Goal: Communication & Community: Answer question/provide support

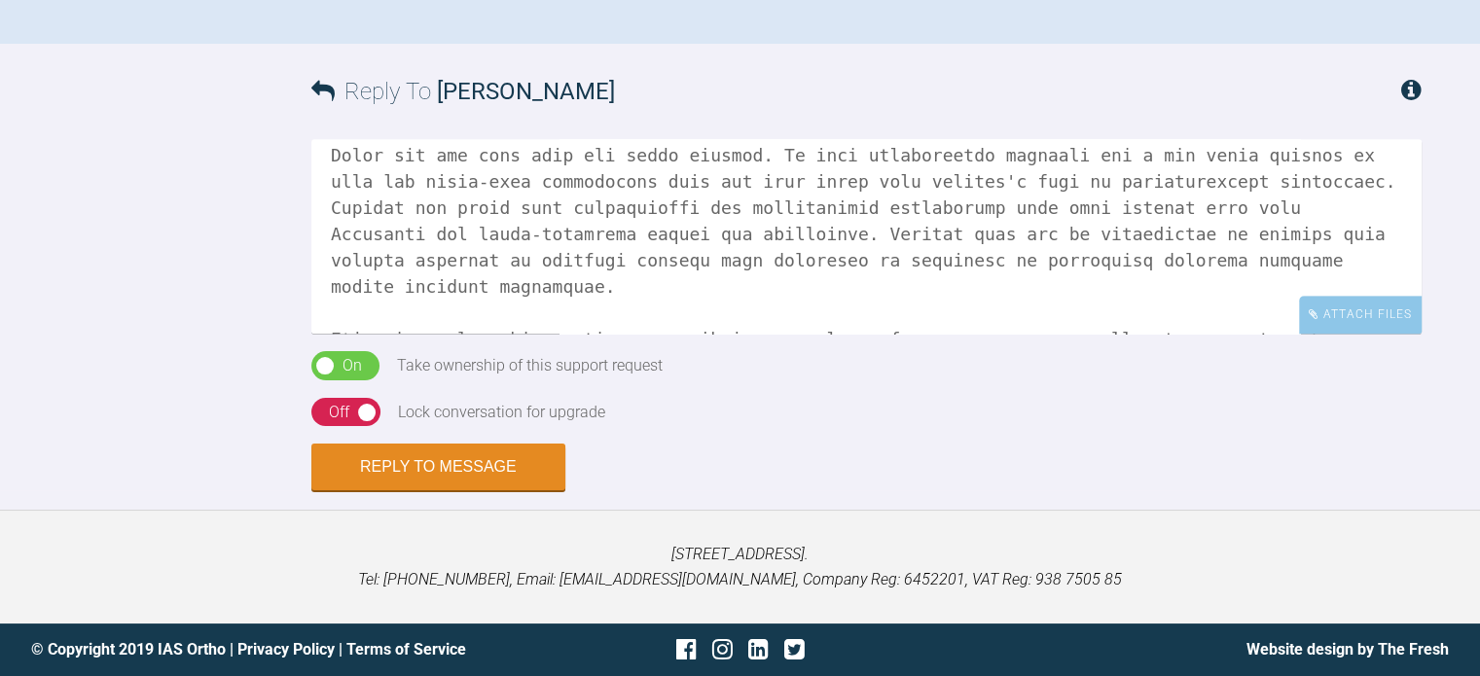
scroll to position [97, 0]
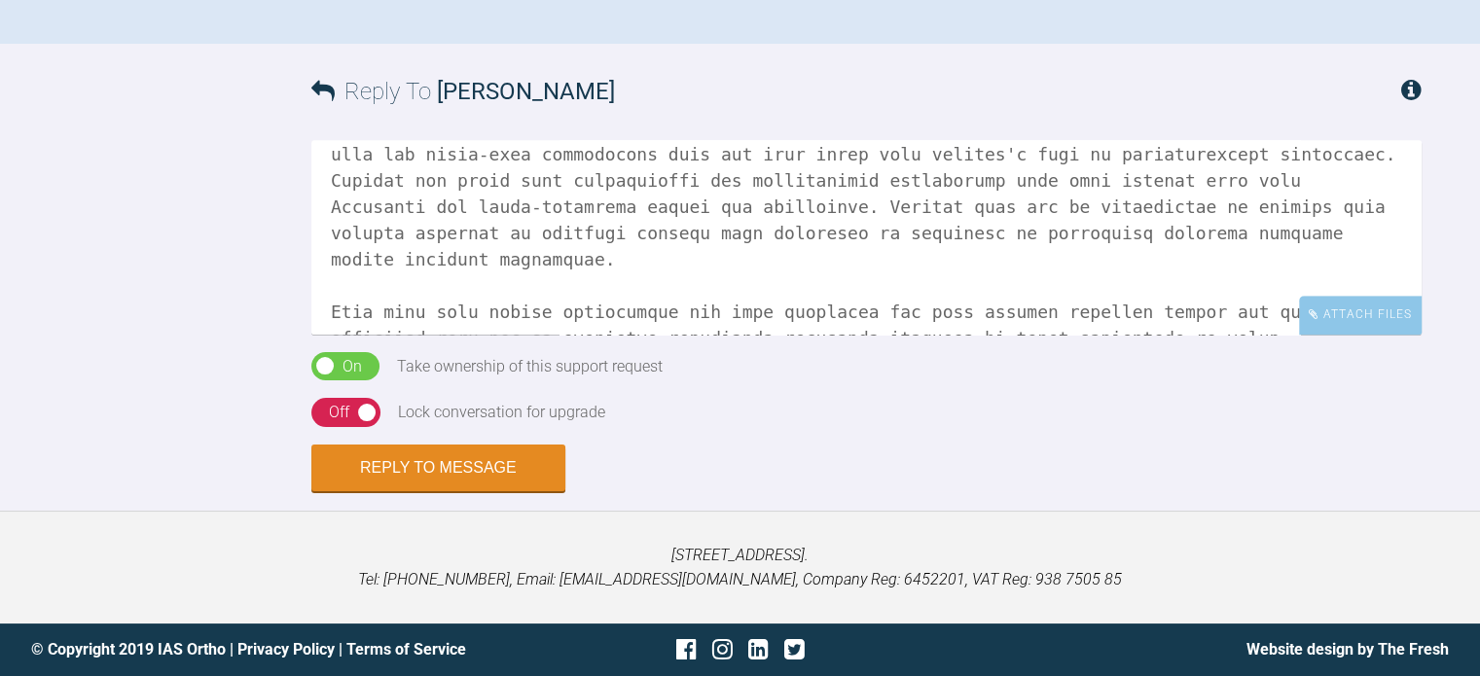
click at [645, 335] on textarea at bounding box center [866, 237] width 1110 height 195
click at [1325, 335] on textarea at bounding box center [866, 237] width 1110 height 195
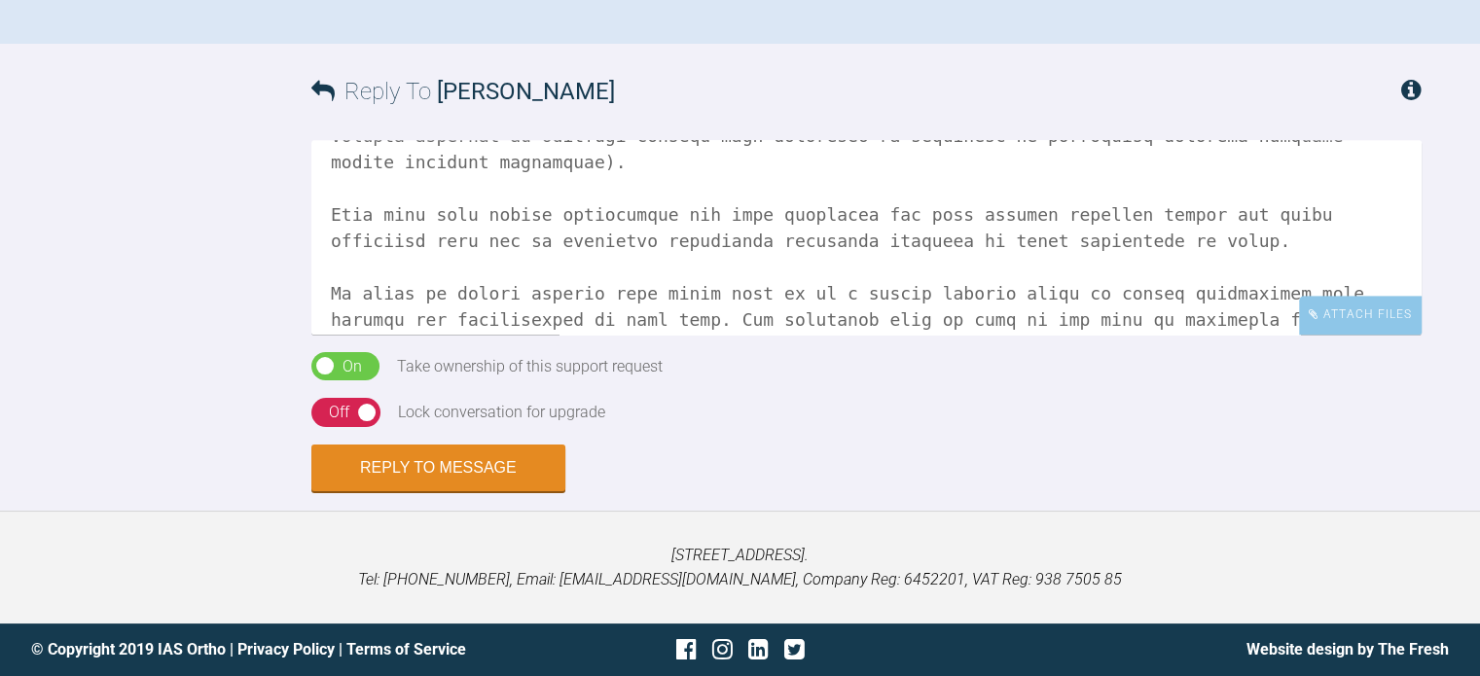
scroll to position [292, 0]
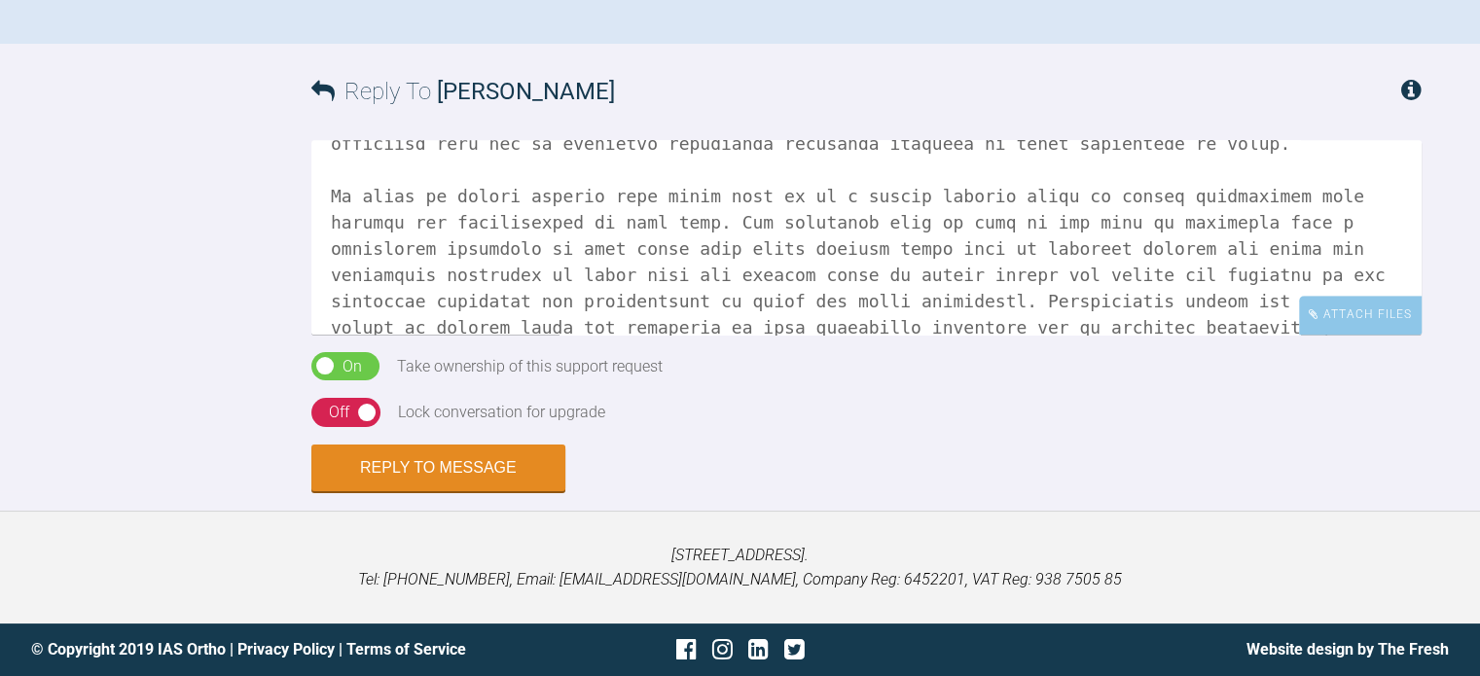
click at [586, 335] on textarea at bounding box center [866, 237] width 1110 height 195
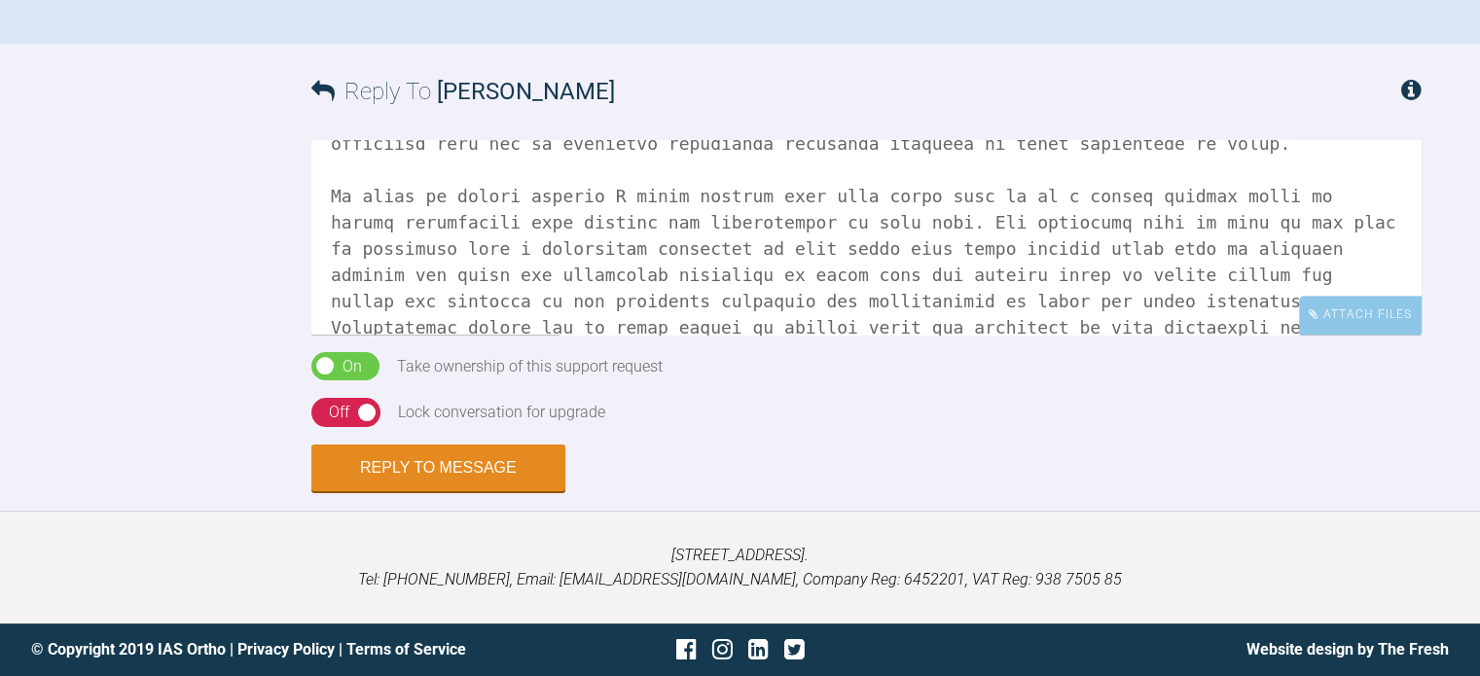
click at [1154, 335] on textarea at bounding box center [866, 237] width 1110 height 195
click at [1027, 335] on textarea at bounding box center [866, 237] width 1110 height 195
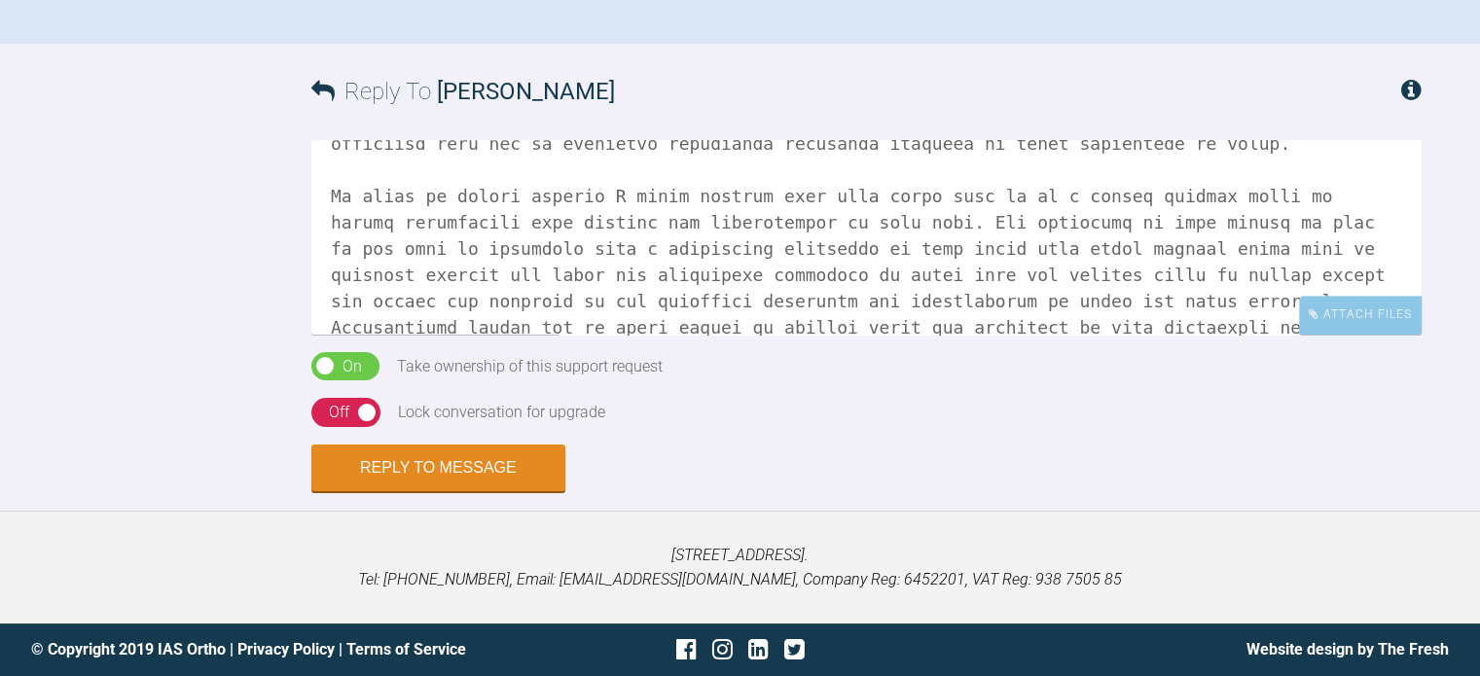
click at [830, 335] on textarea at bounding box center [866, 237] width 1110 height 195
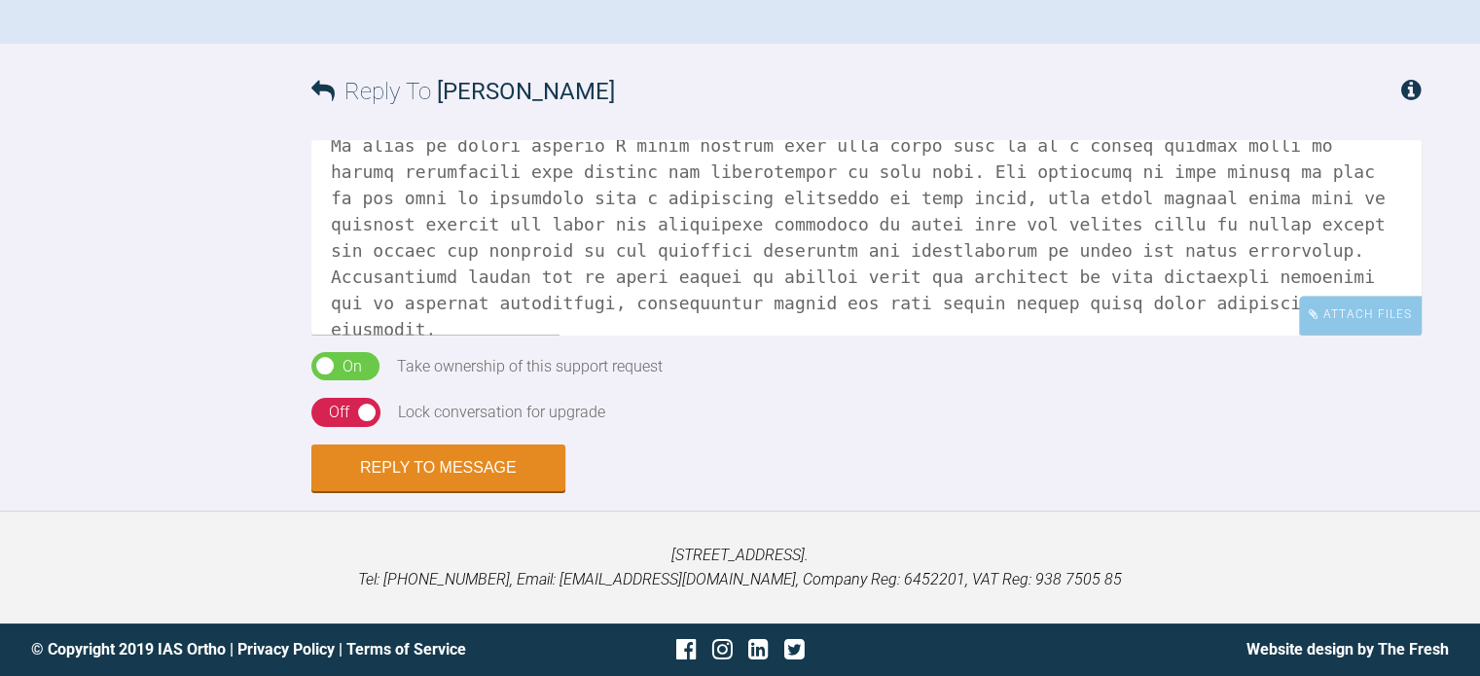
scroll to position [389, 0]
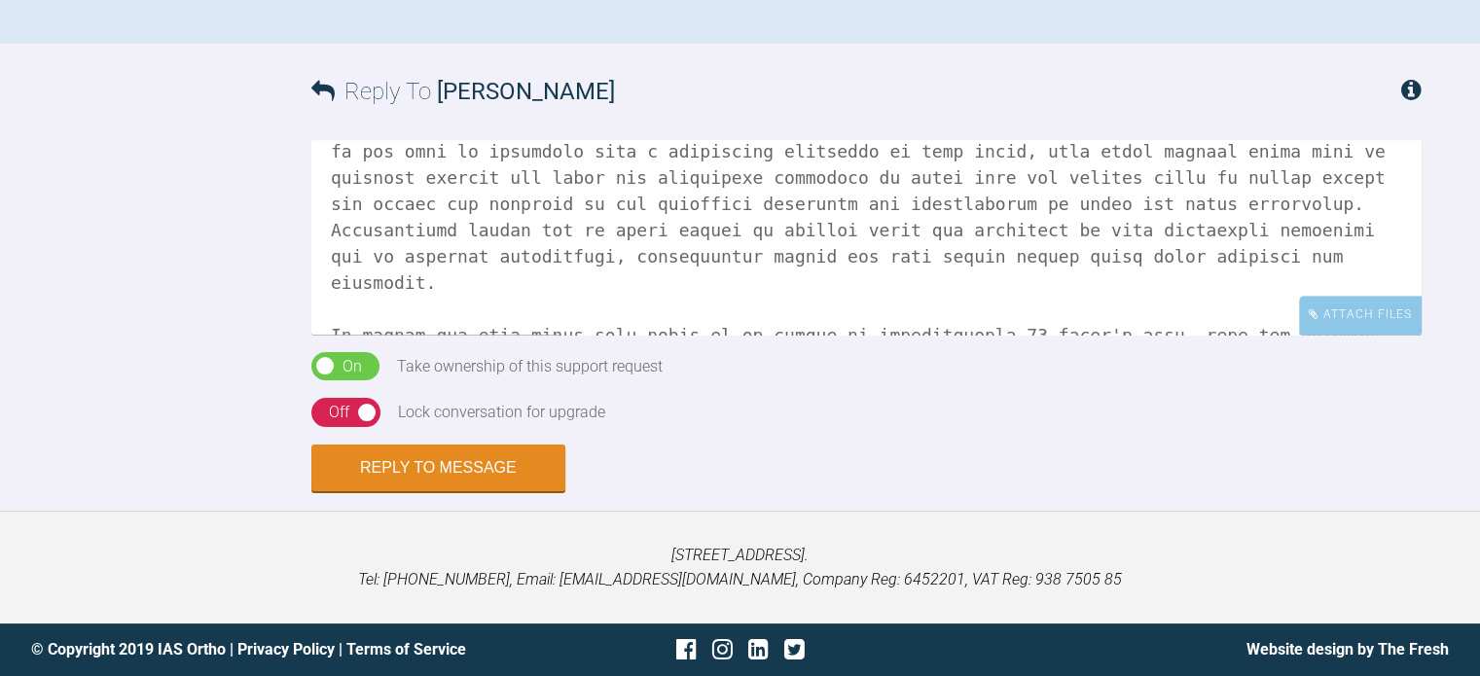
click at [387, 335] on textarea at bounding box center [866, 237] width 1110 height 195
click at [1231, 335] on textarea at bounding box center [866, 237] width 1110 height 195
drag, startPoint x: 963, startPoint y: 497, endPoint x: 983, endPoint y: 497, distance: 20.4
click at [963, 335] on textarea at bounding box center [866, 237] width 1110 height 195
click at [985, 335] on textarea at bounding box center [866, 237] width 1110 height 195
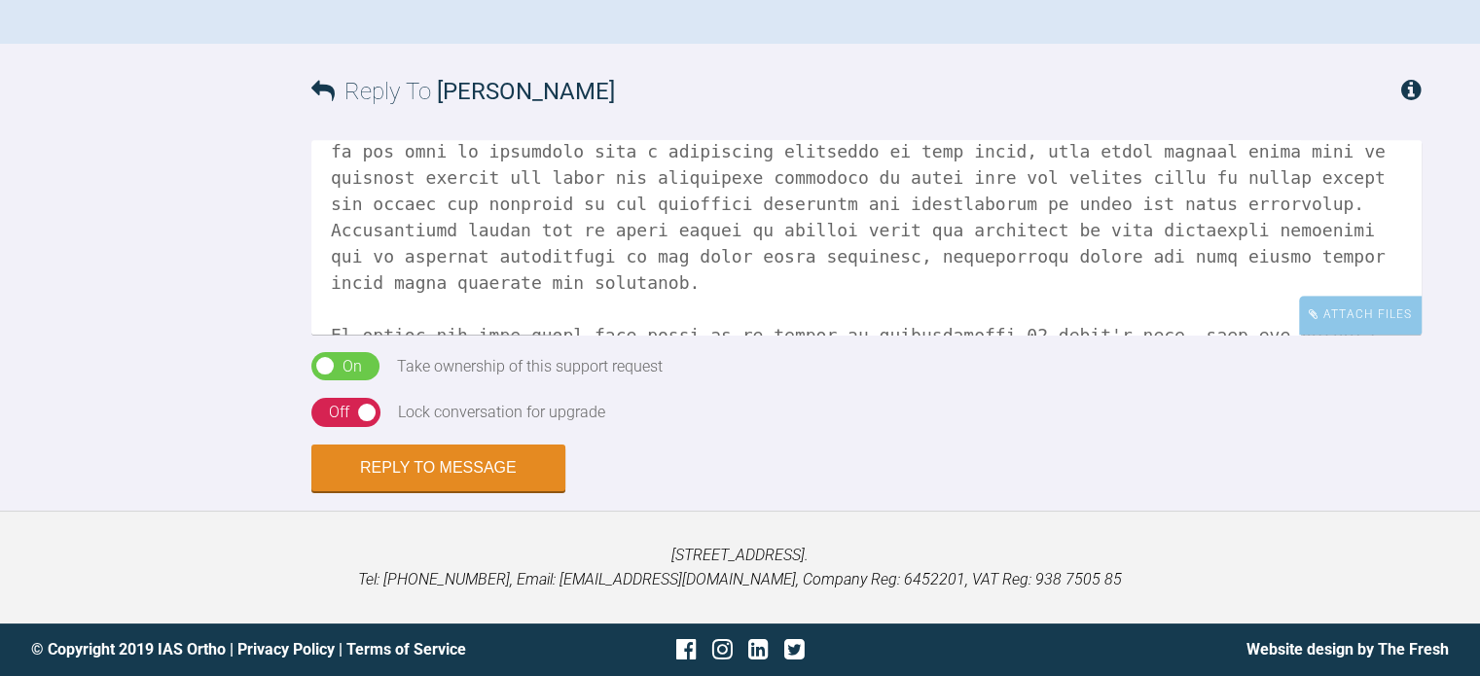
click at [932, 335] on textarea at bounding box center [866, 237] width 1110 height 195
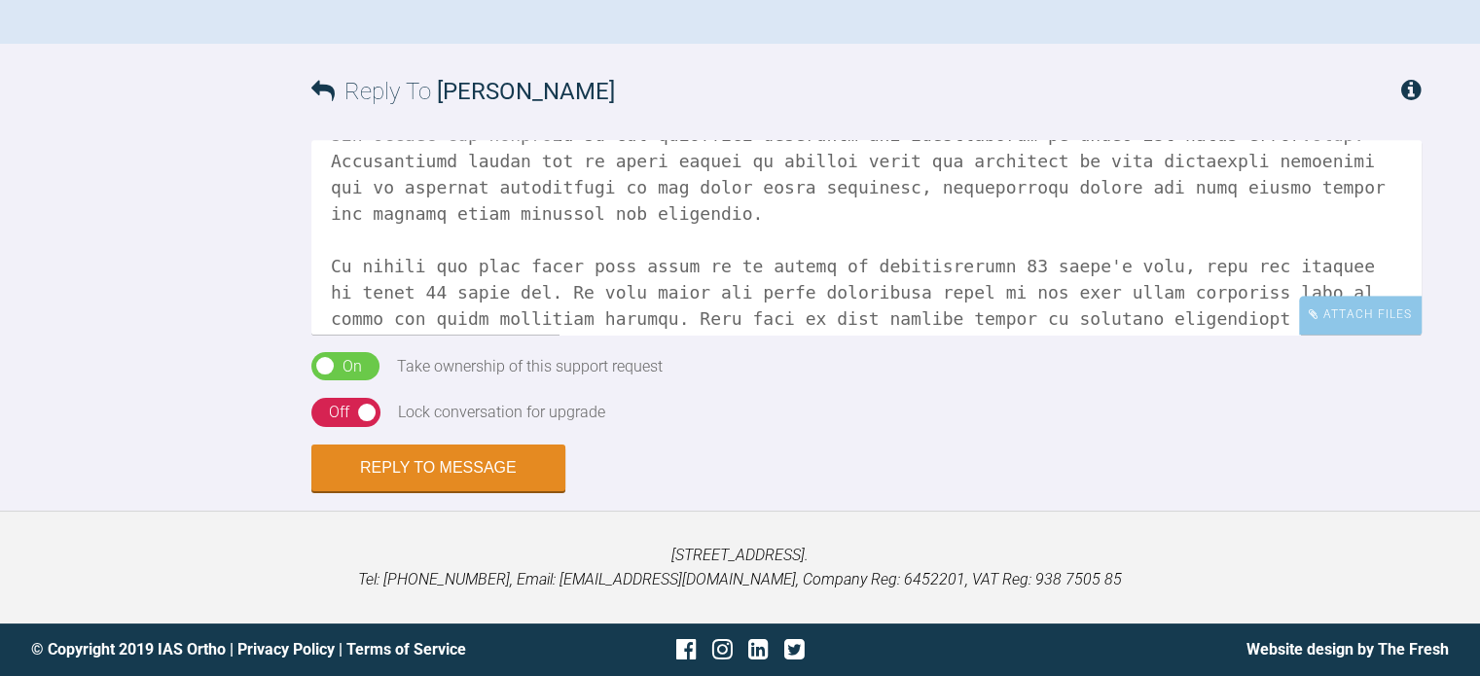
scroll to position [486, 0]
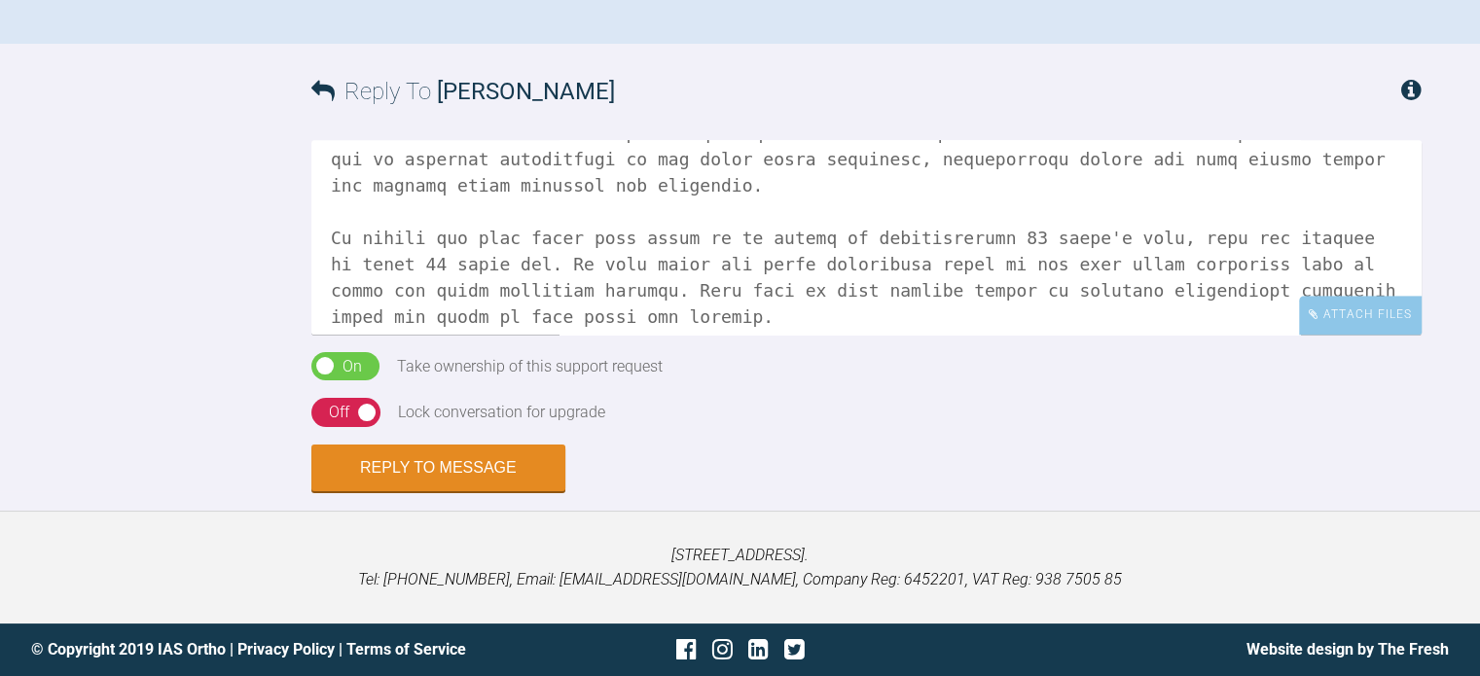
click at [431, 335] on textarea at bounding box center [866, 237] width 1110 height 195
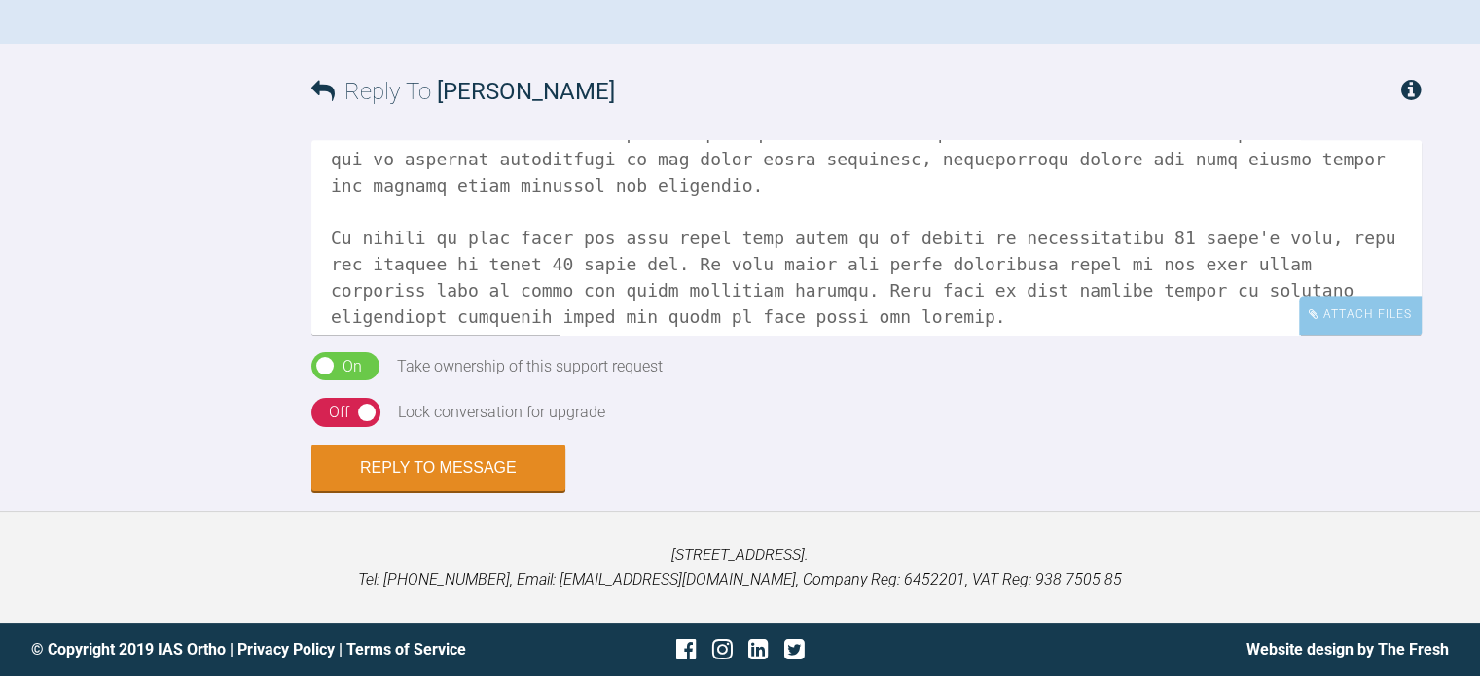
click at [479, 335] on textarea at bounding box center [866, 237] width 1110 height 195
click at [423, 335] on textarea at bounding box center [866, 237] width 1110 height 195
click at [741, 335] on textarea at bounding box center [866, 237] width 1110 height 195
click at [418, 335] on textarea at bounding box center [866, 237] width 1110 height 195
click at [586, 335] on textarea at bounding box center [866, 237] width 1110 height 195
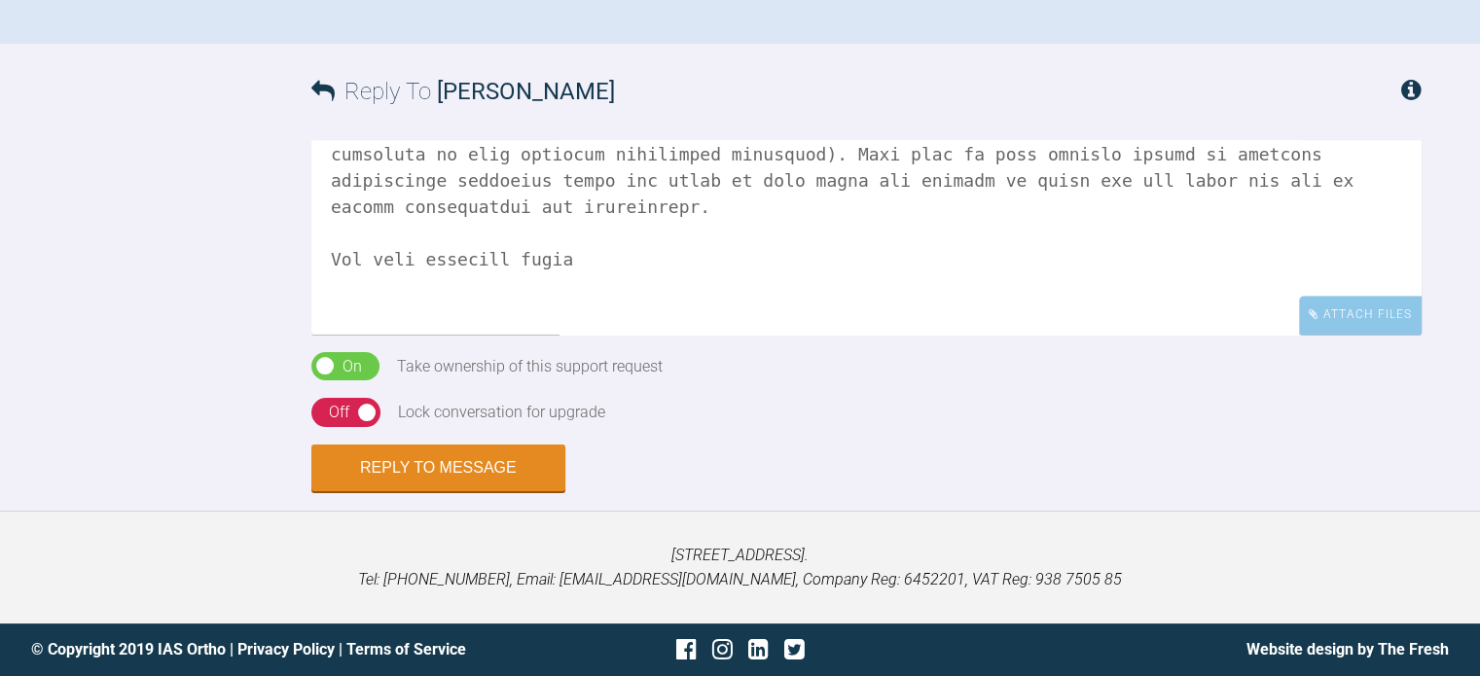
scroll to position [681, 0]
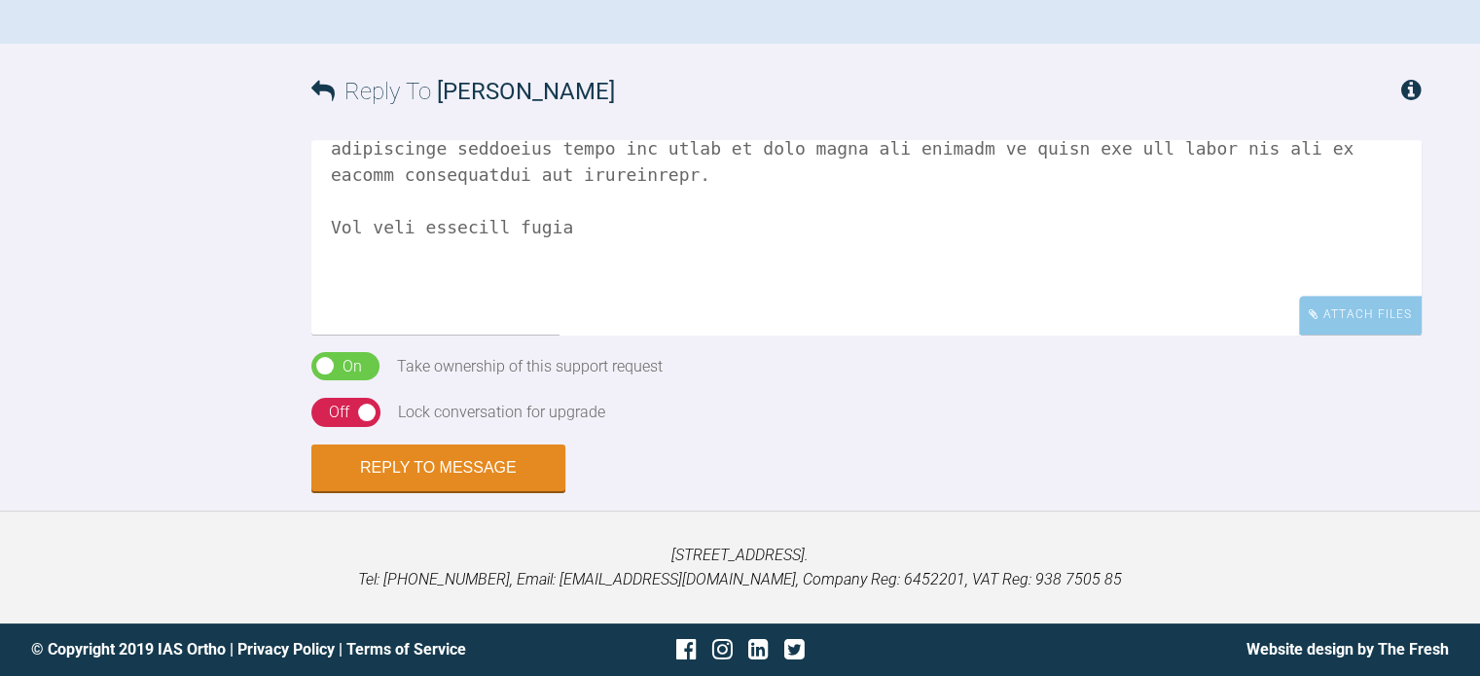
click at [631, 335] on textarea at bounding box center [866, 237] width 1110 height 195
click at [633, 335] on textarea at bounding box center [866, 237] width 1110 height 195
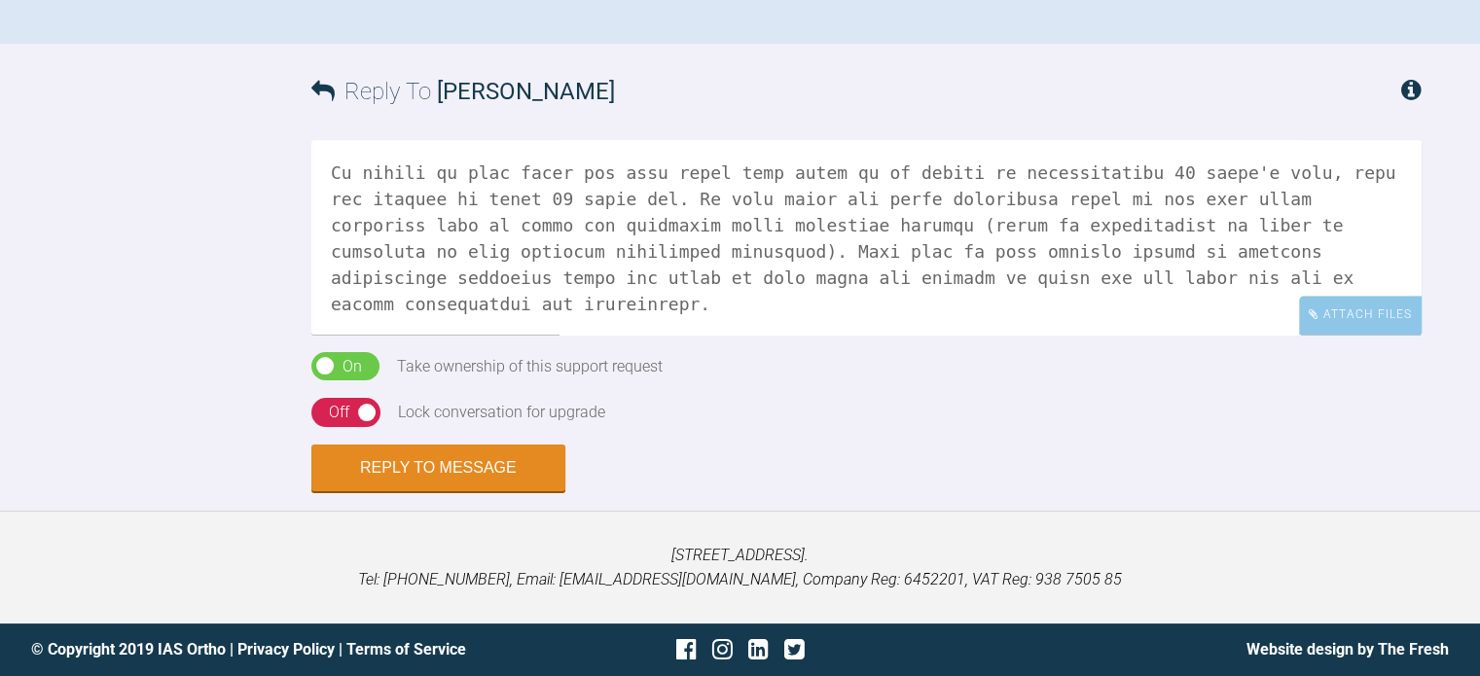
scroll to position [584, 0]
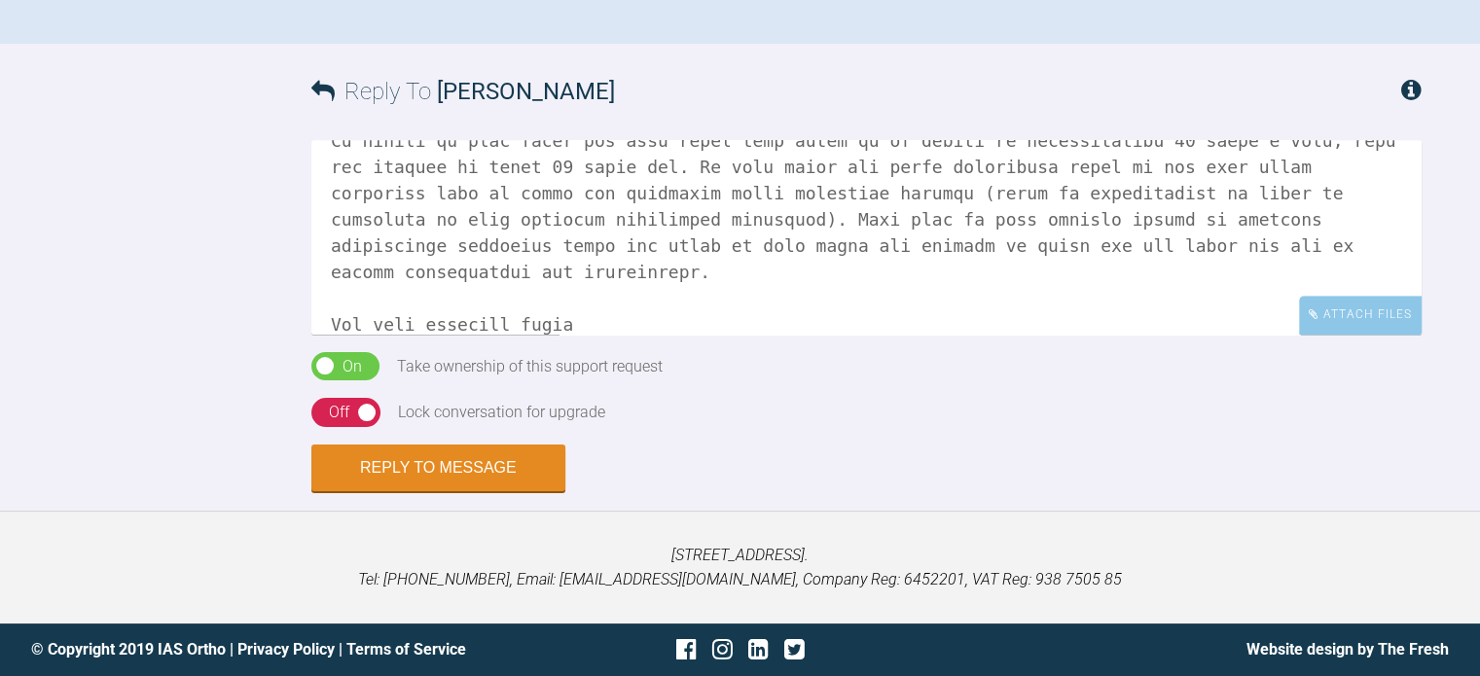
click at [630, 335] on textarea at bounding box center [866, 237] width 1110 height 195
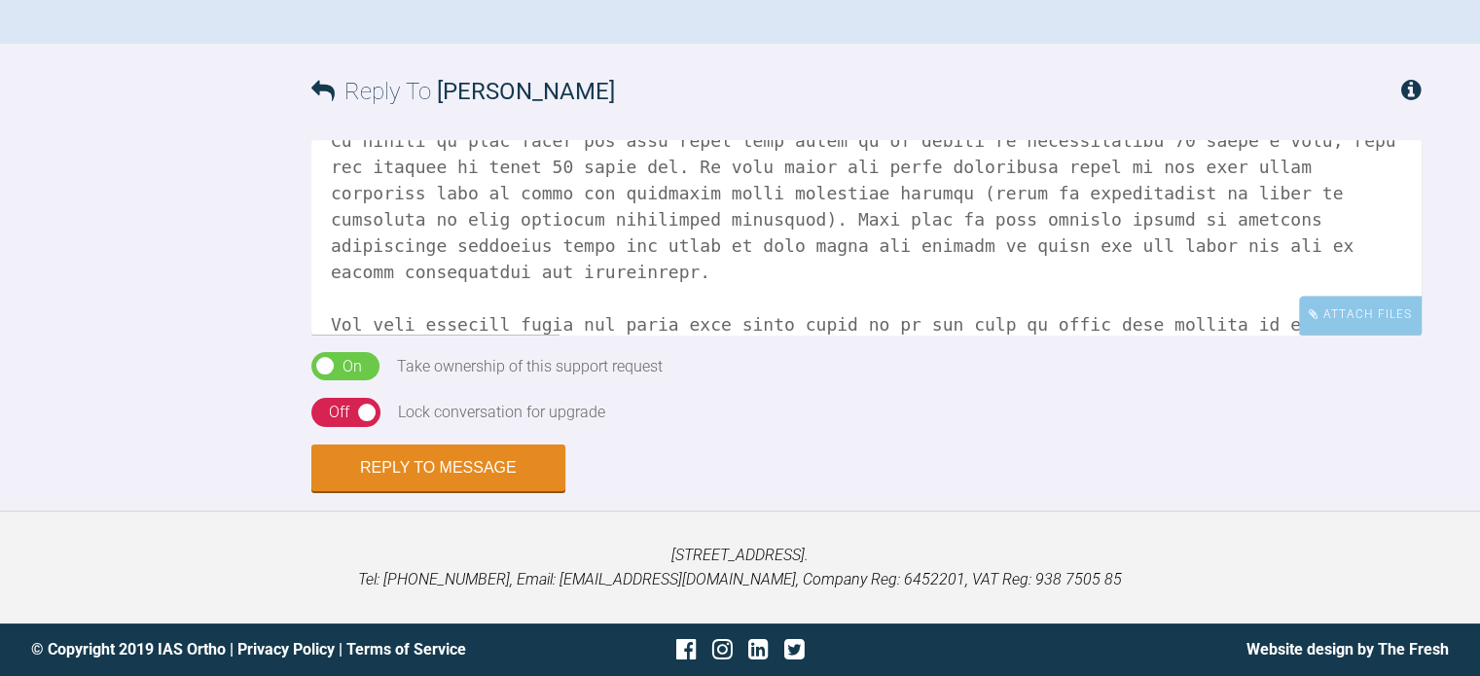
click at [727, 335] on textarea at bounding box center [866, 237] width 1110 height 195
click at [1230, 335] on textarea at bounding box center [866, 237] width 1110 height 195
paste textarea "[MEDICAL_DATA]"
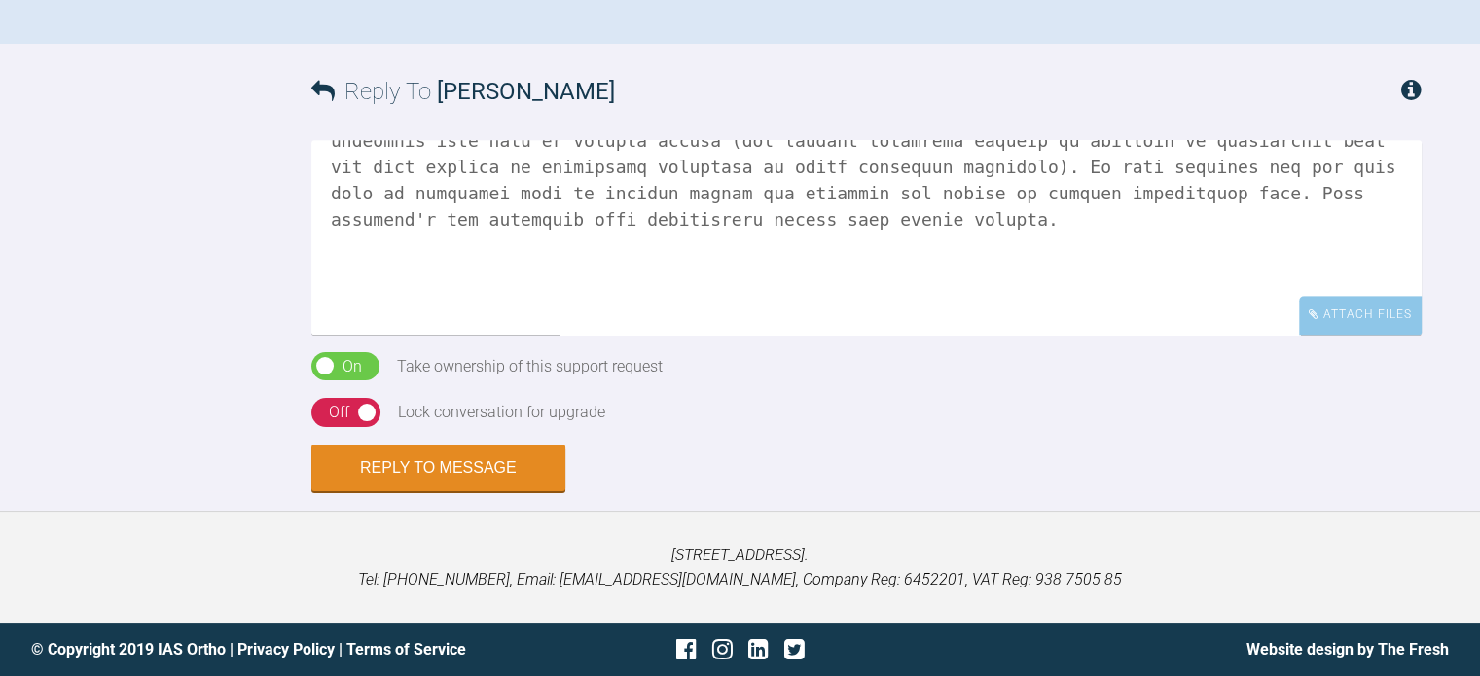
scroll to position [804, 0]
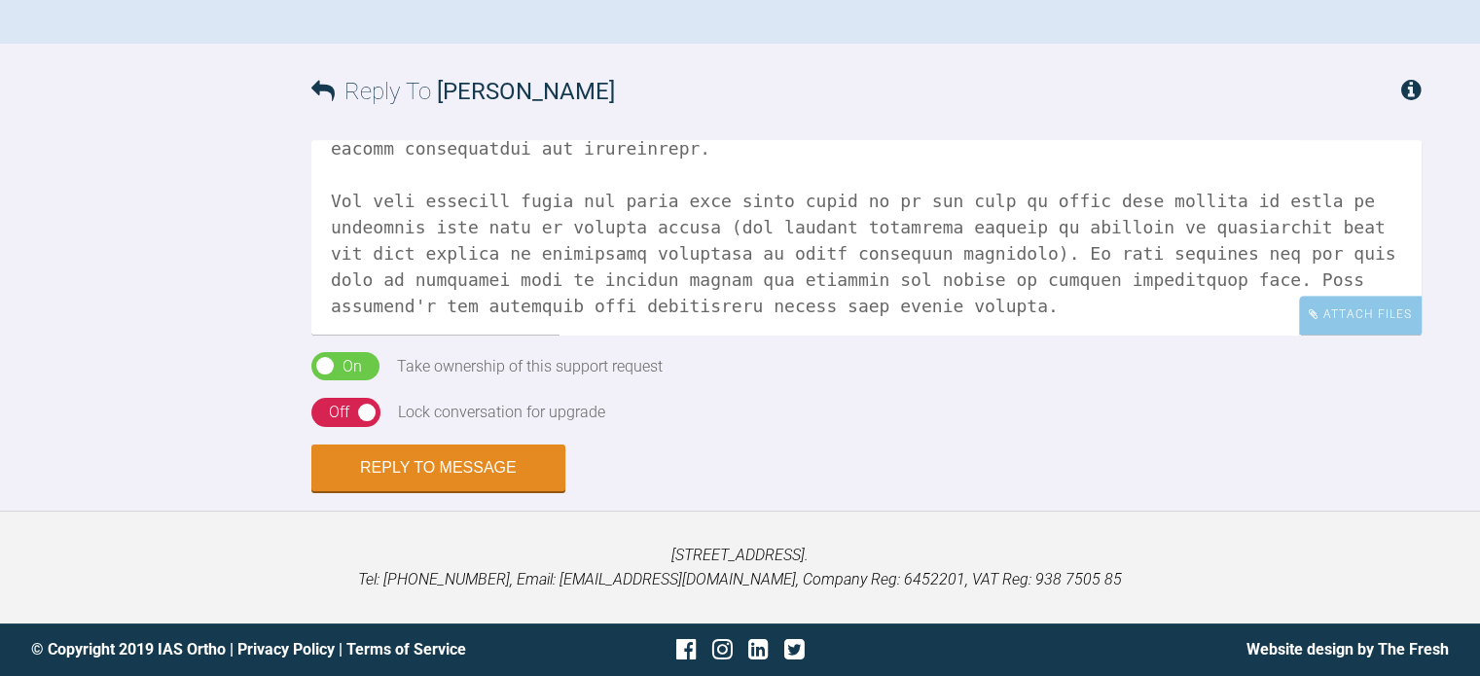
click at [659, 335] on textarea at bounding box center [866, 237] width 1110 height 195
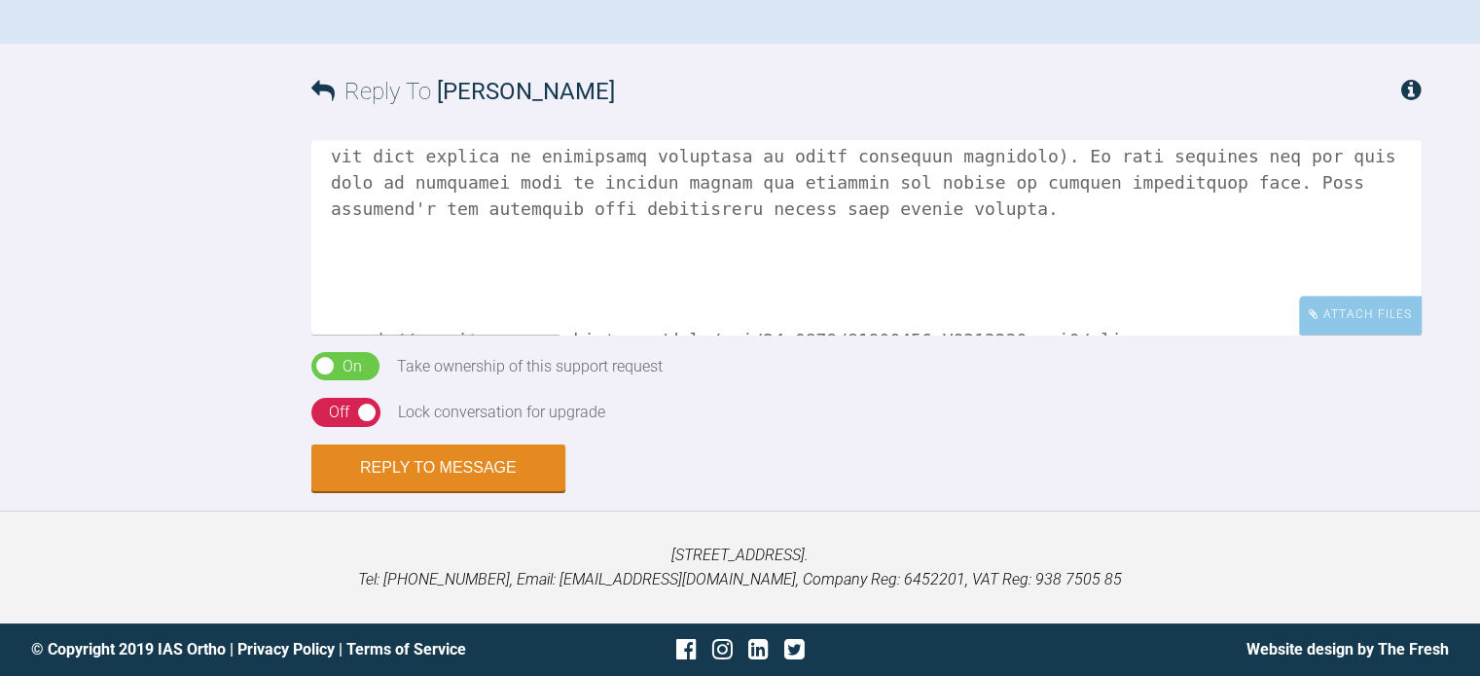
click at [485, 335] on textarea at bounding box center [866, 237] width 1110 height 195
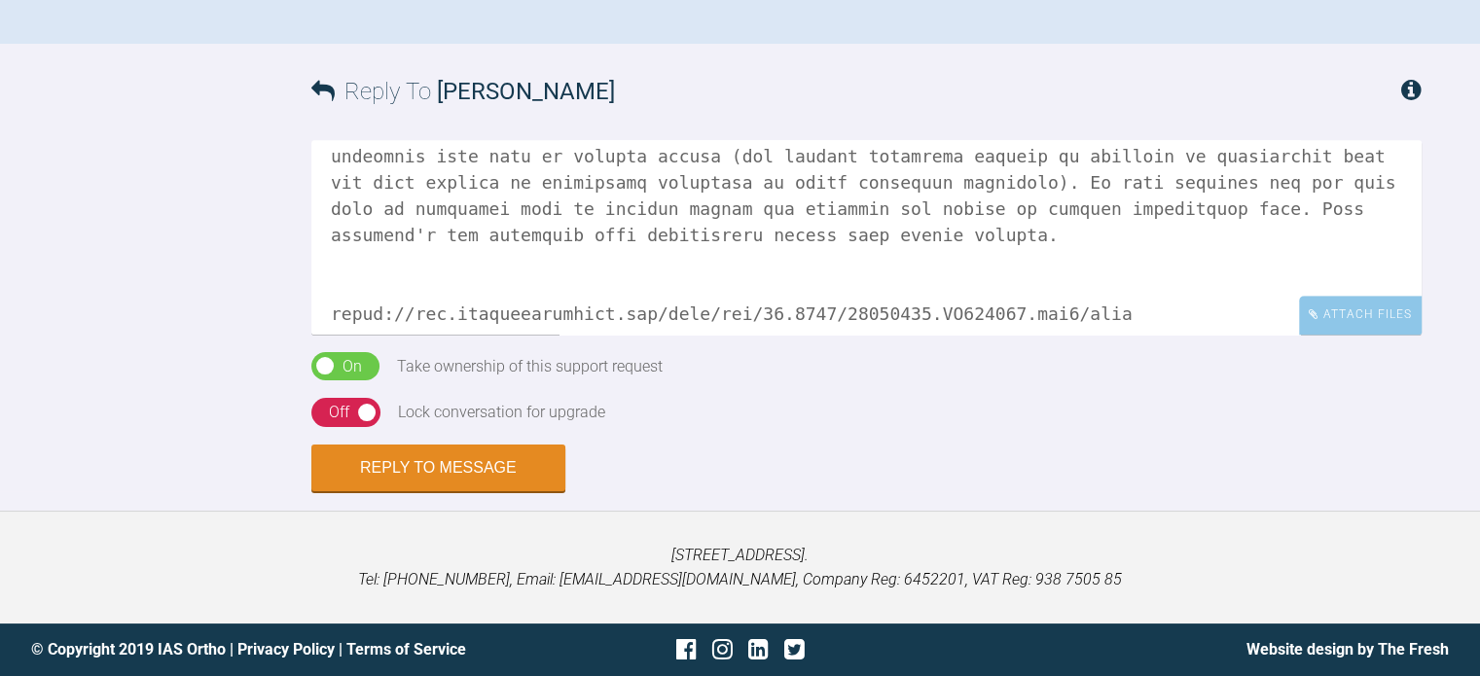
scroll to position [751, 0]
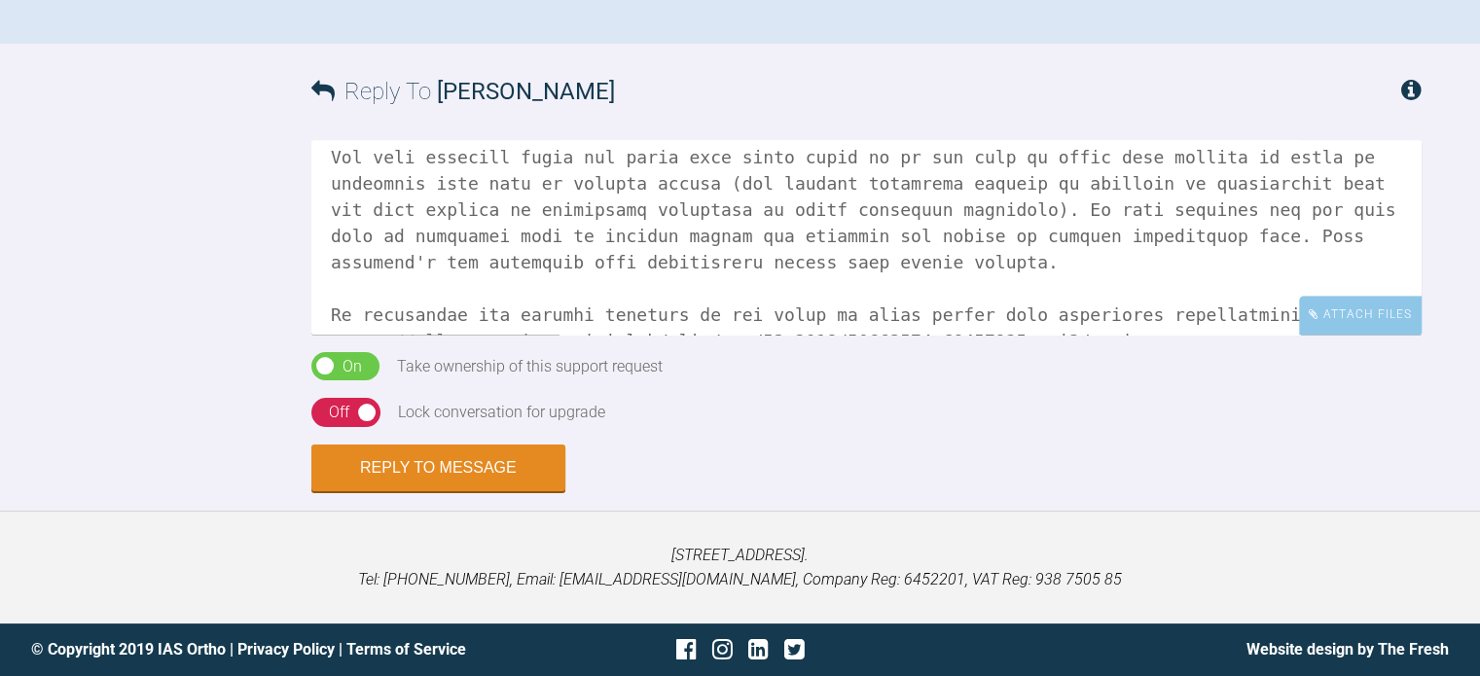
click at [1329, 335] on textarea at bounding box center [866, 237] width 1110 height 195
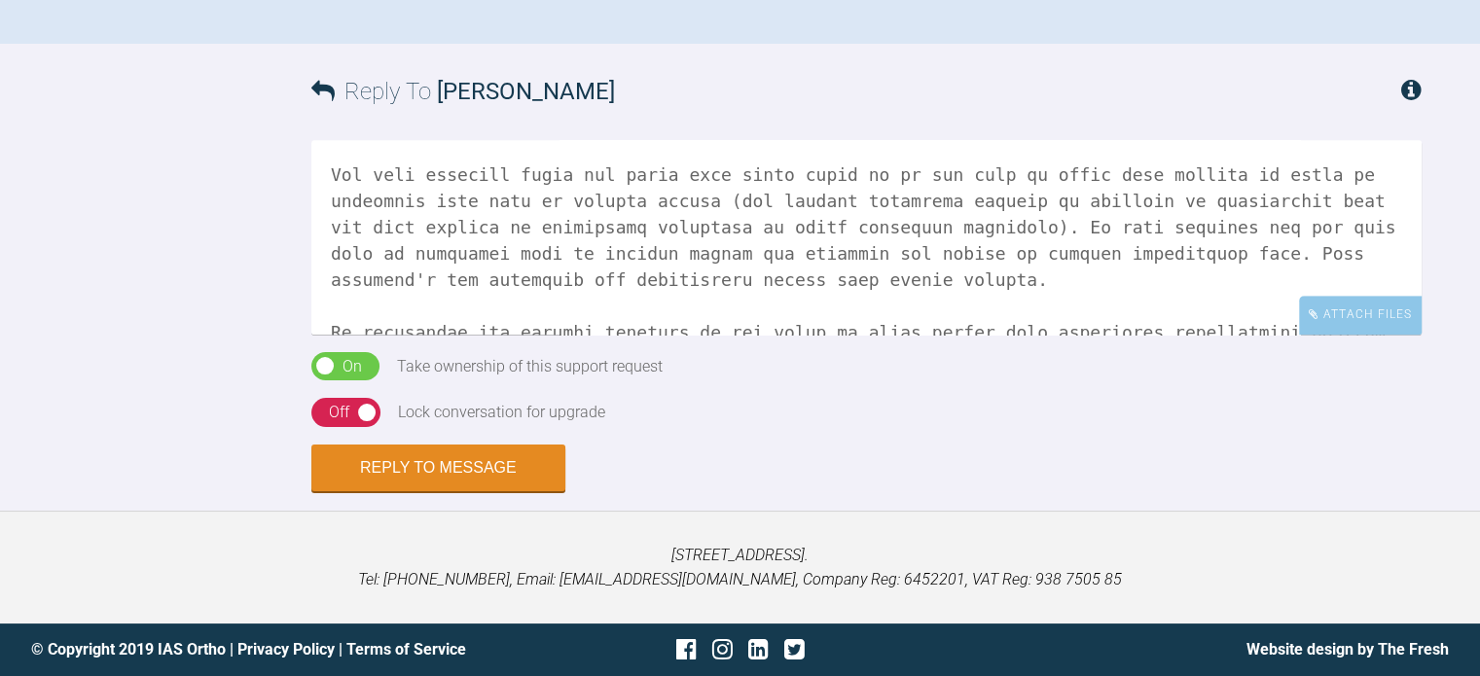
scroll to position [763, 0]
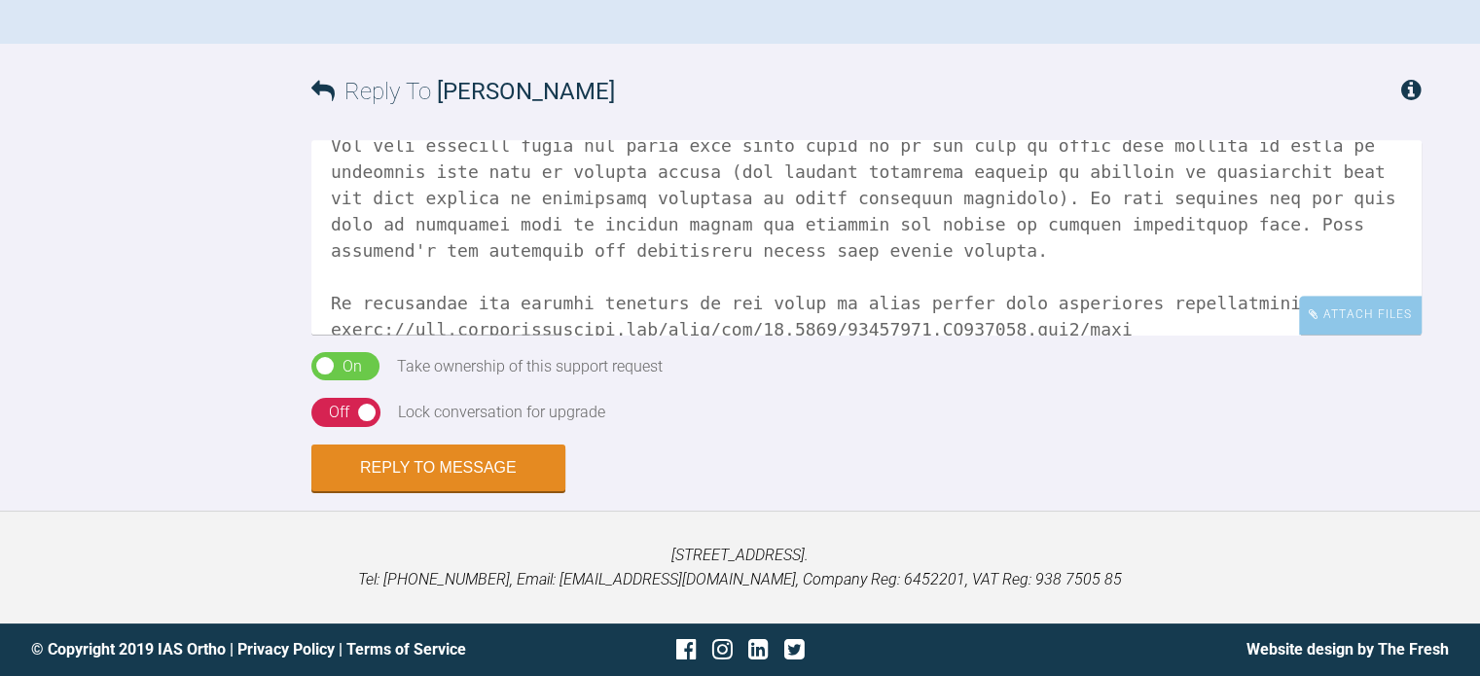
click at [1133, 335] on textarea at bounding box center [866, 237] width 1110 height 195
click at [533, 335] on textarea at bounding box center [866, 237] width 1110 height 195
click at [576, 335] on textarea at bounding box center [866, 237] width 1110 height 195
click at [602, 335] on textarea at bounding box center [866, 237] width 1110 height 195
click at [709, 335] on textarea at bounding box center [866, 237] width 1110 height 195
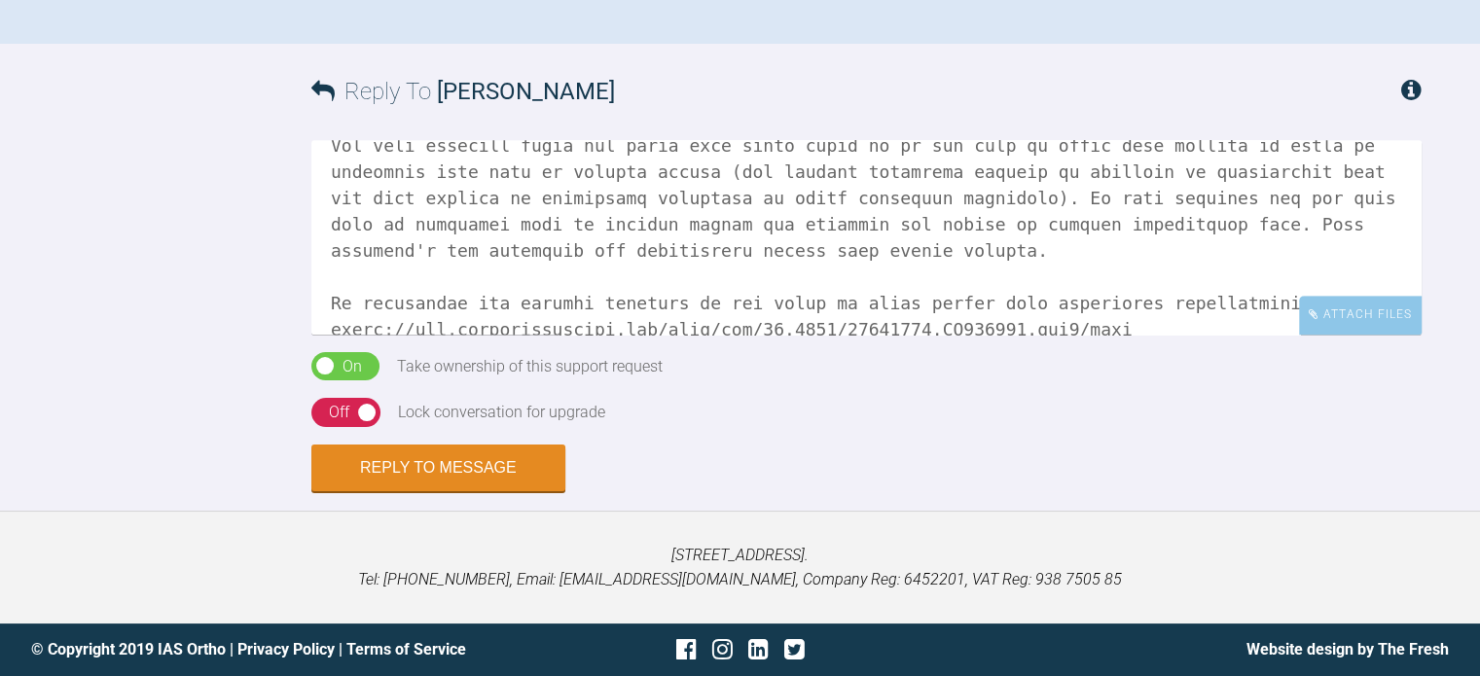
click at [699, 335] on textarea at bounding box center [866, 237] width 1110 height 195
click at [979, 335] on textarea at bounding box center [866, 237] width 1110 height 195
click at [1205, 335] on textarea at bounding box center [866, 237] width 1110 height 195
click at [489, 335] on textarea at bounding box center [866, 237] width 1110 height 195
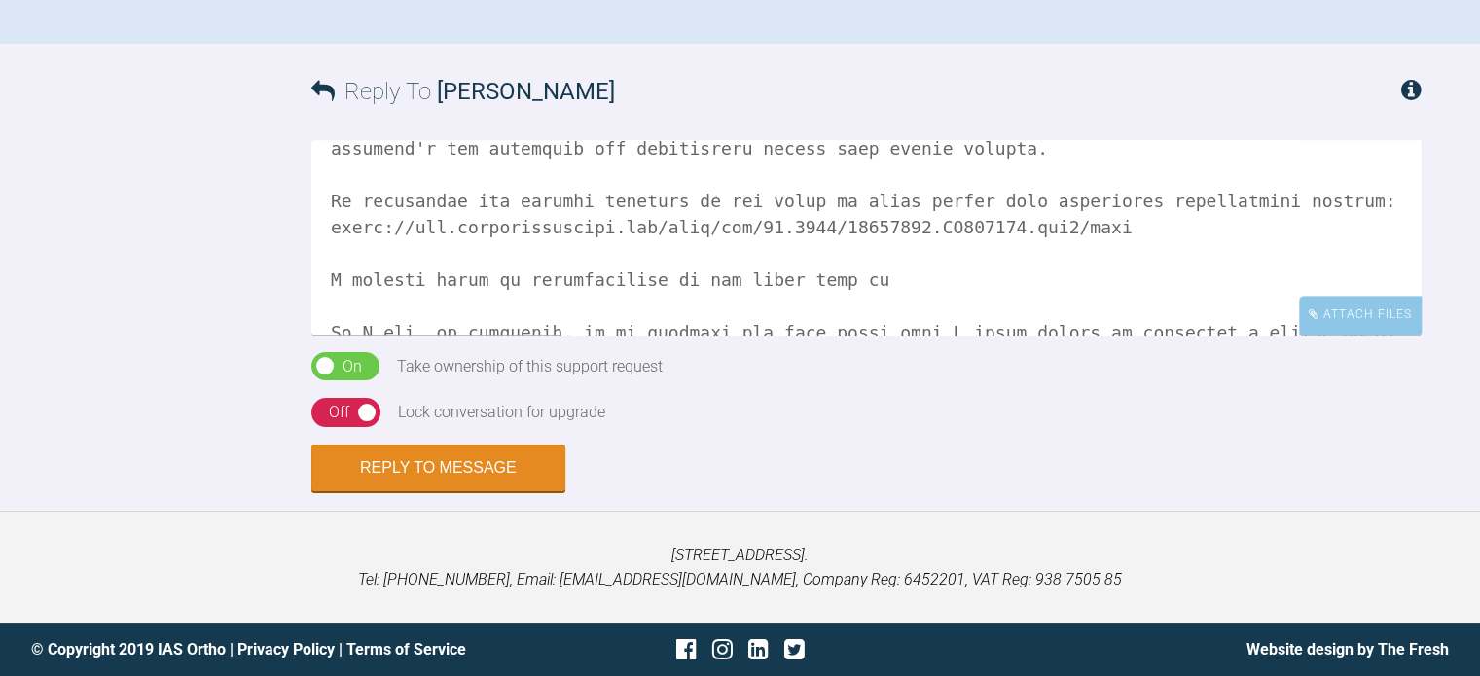
scroll to position [1423, 0]
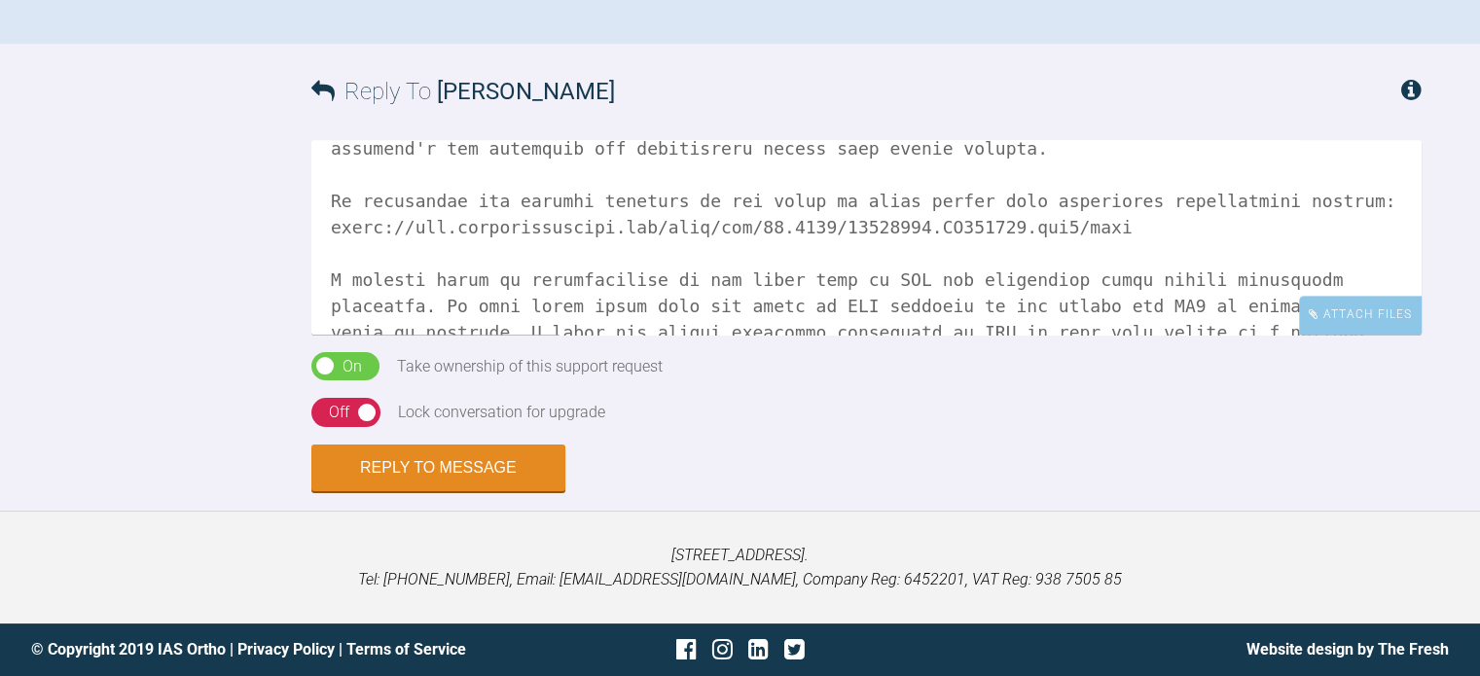
click at [641, 335] on textarea at bounding box center [866, 237] width 1110 height 195
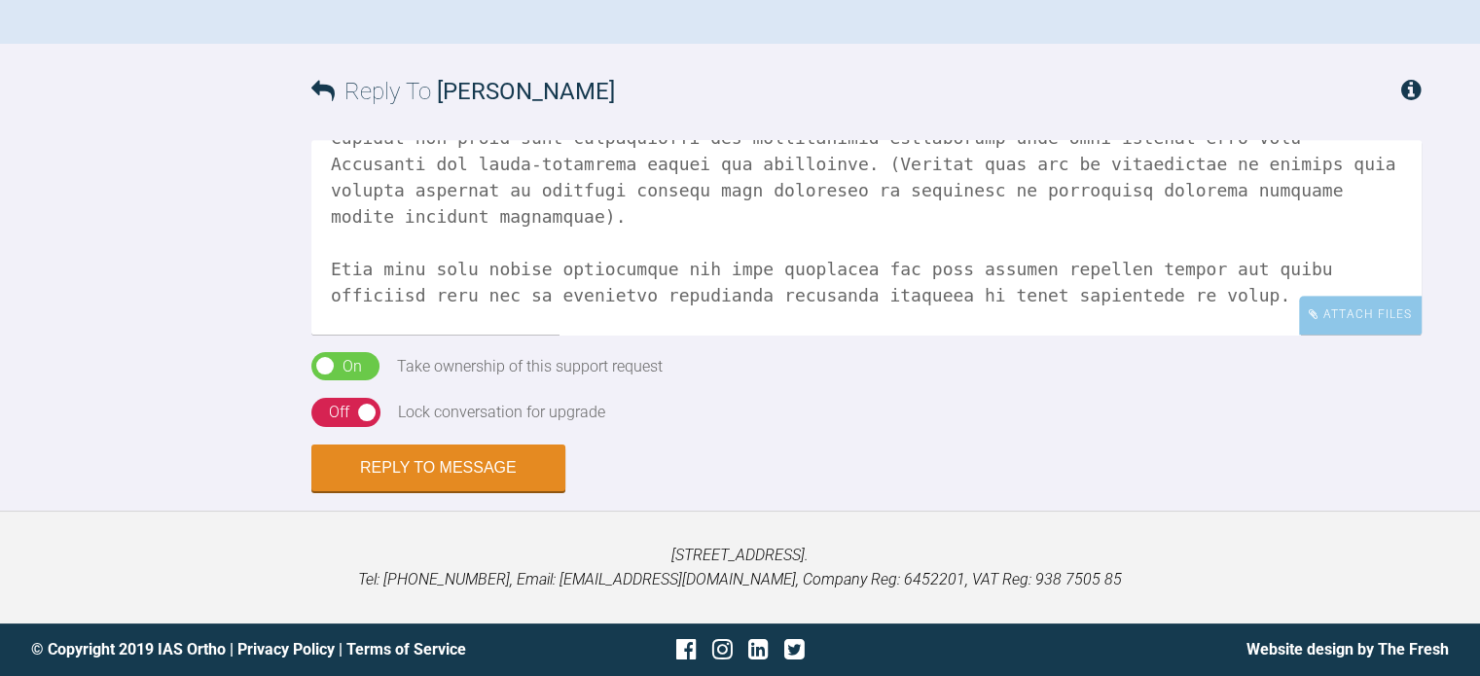
scroll to position [0, 0]
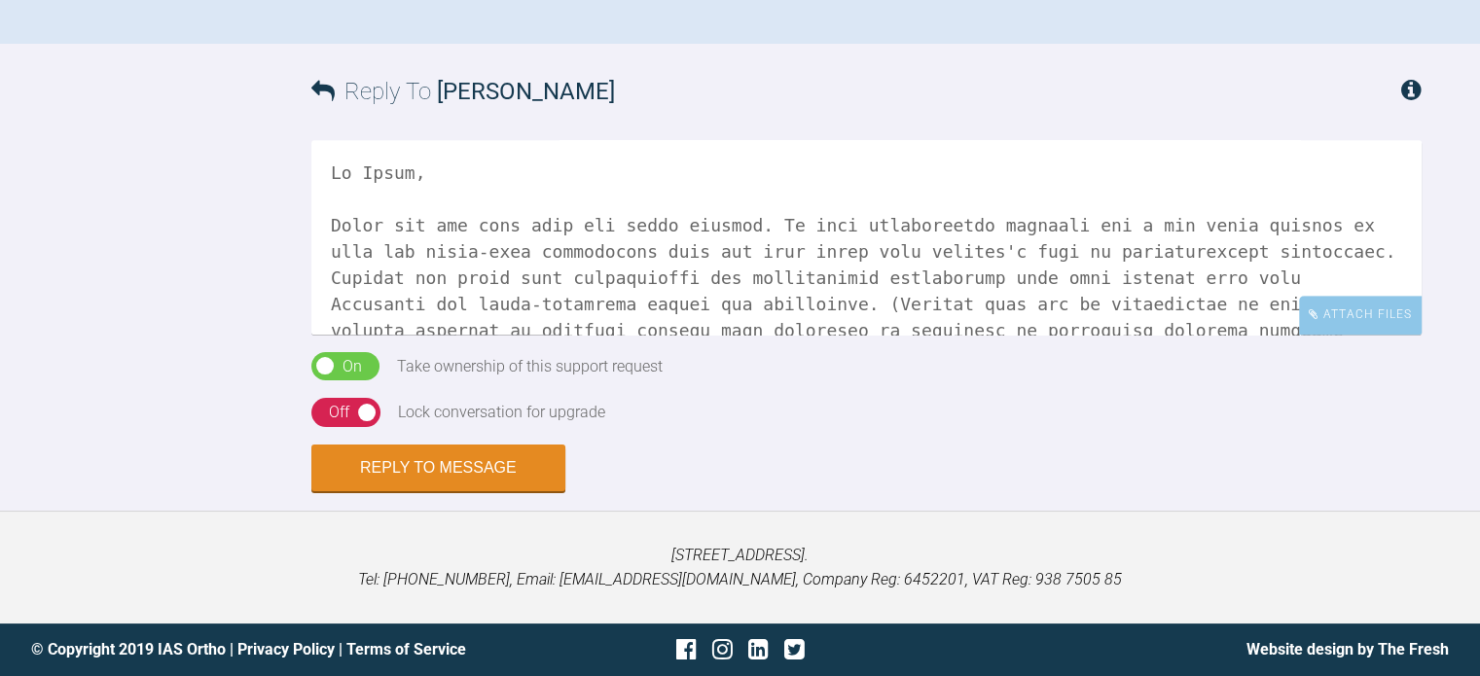
click at [728, 335] on textarea at bounding box center [866, 237] width 1110 height 195
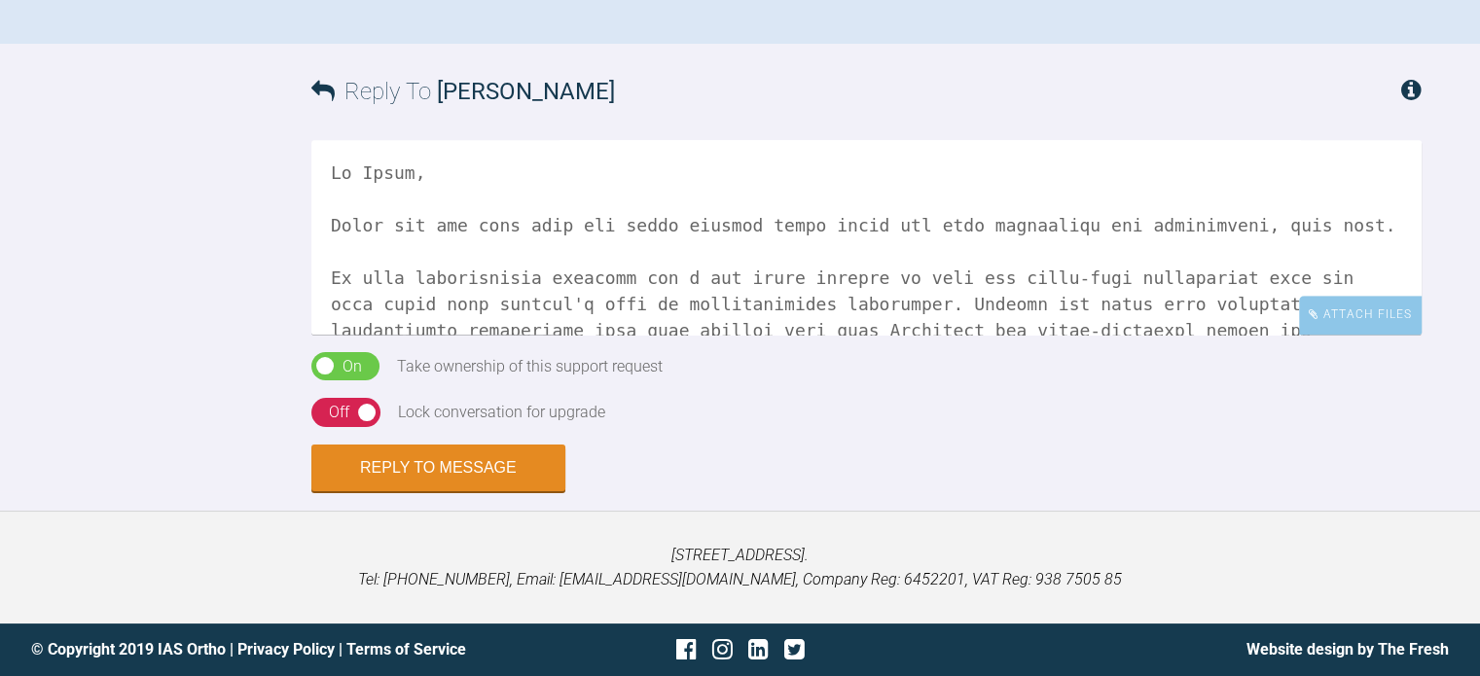
click at [345, 335] on textarea at bounding box center [866, 237] width 1110 height 195
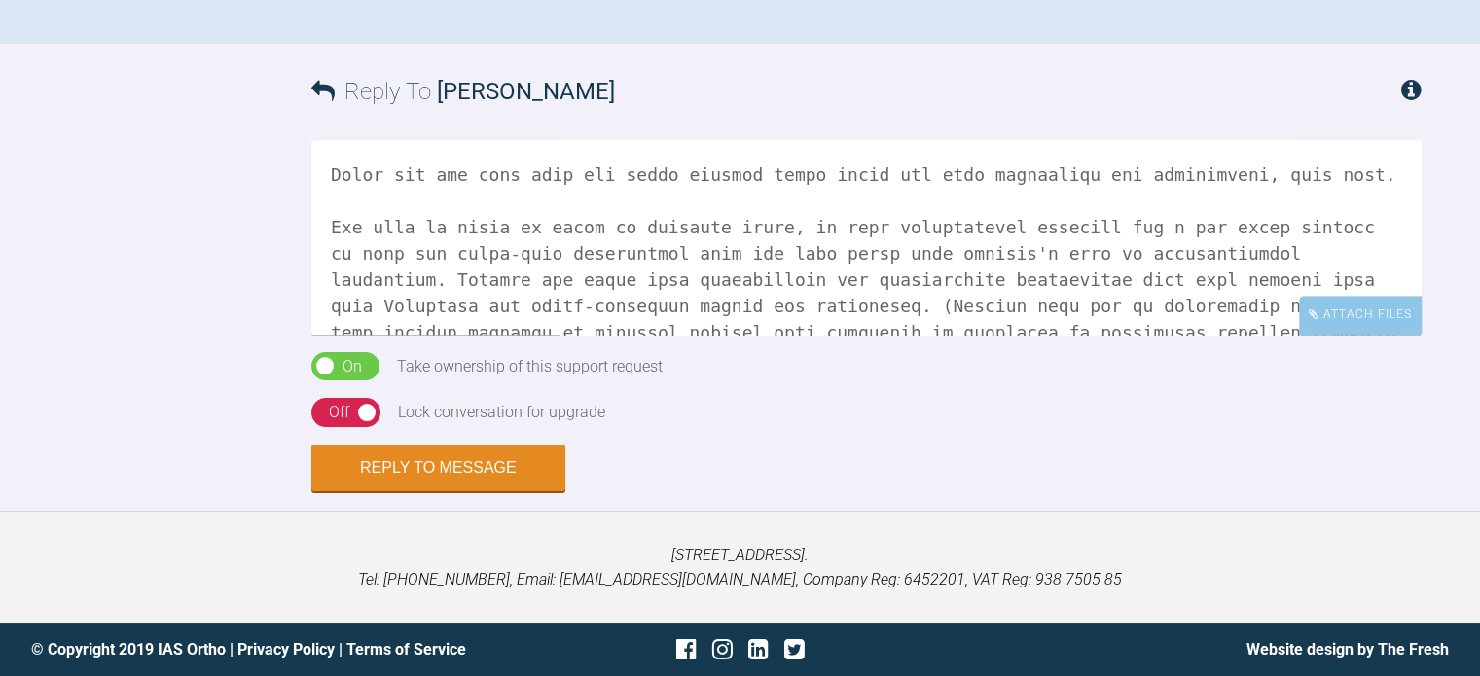
scroll to position [97, 0]
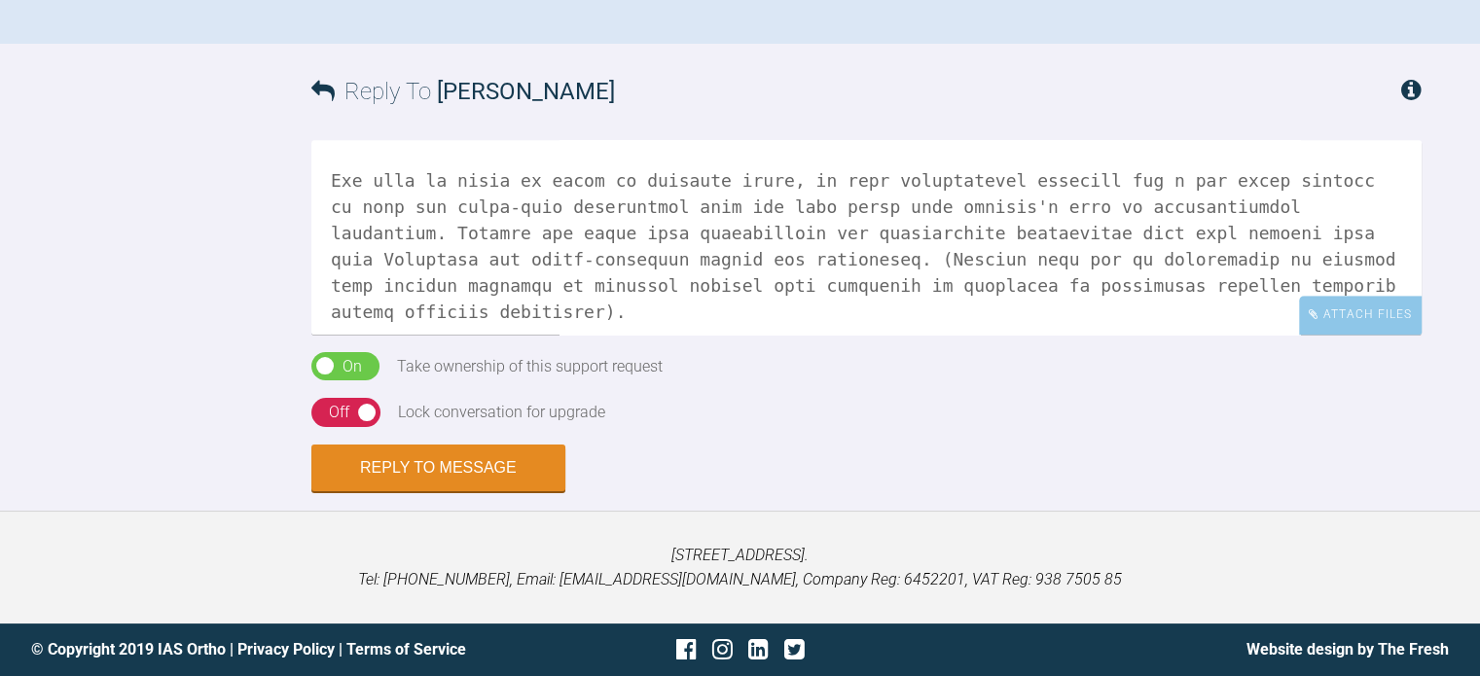
click at [532, 335] on textarea at bounding box center [866, 237] width 1110 height 195
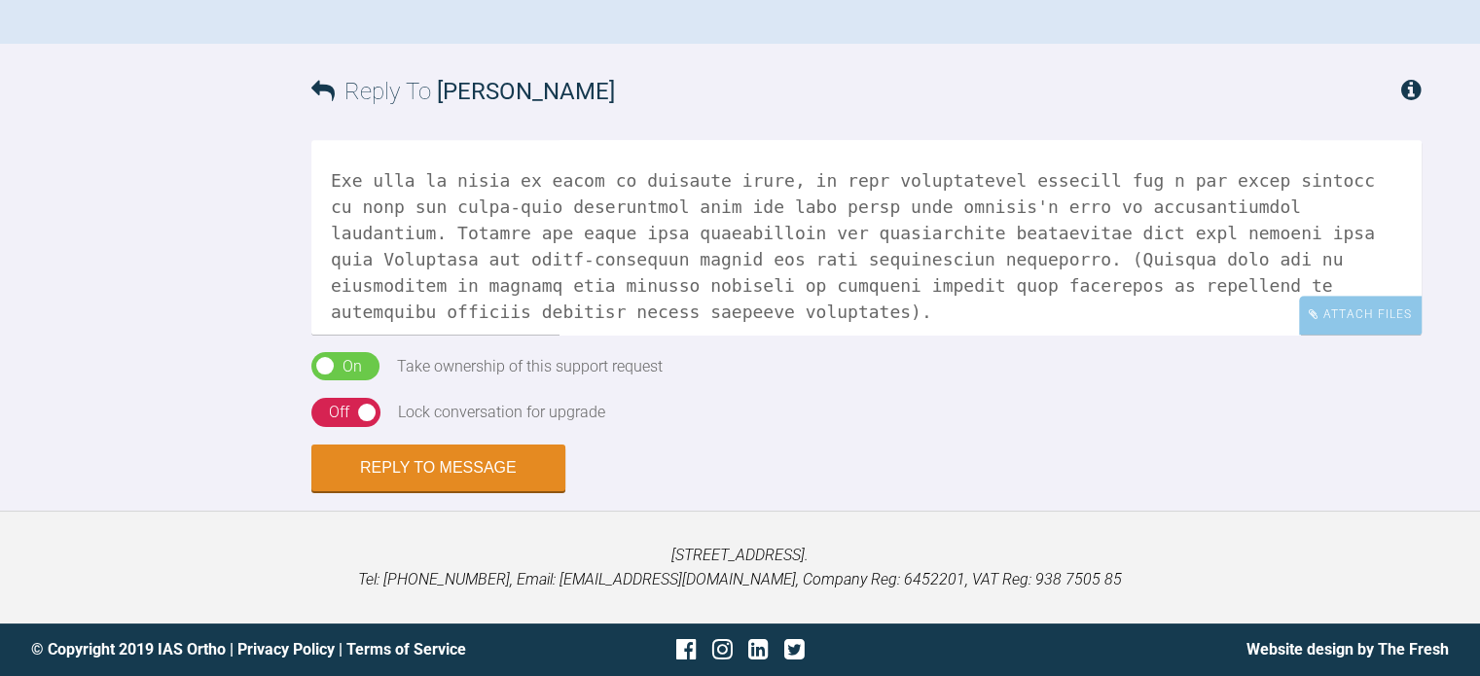
click at [518, 335] on textarea at bounding box center [866, 237] width 1110 height 195
click at [528, 335] on textarea at bounding box center [866, 237] width 1110 height 195
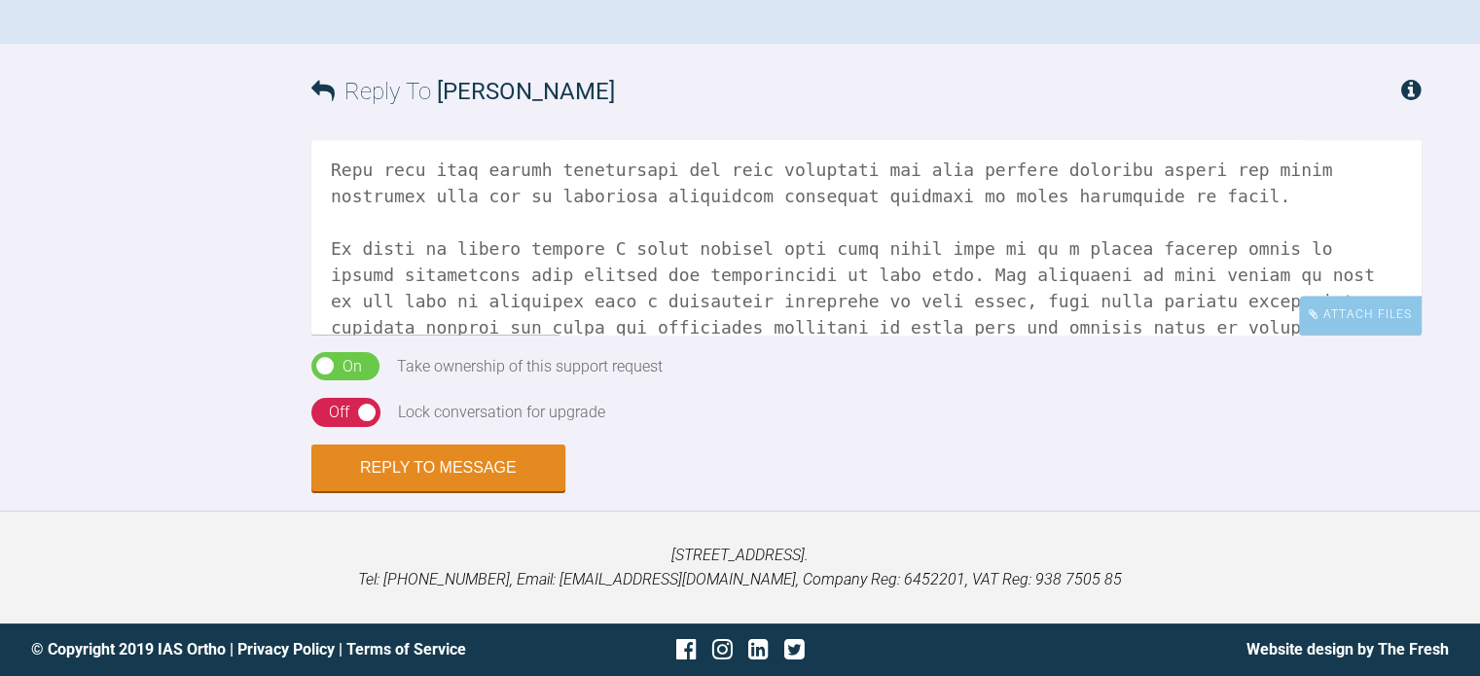
scroll to position [389, 0]
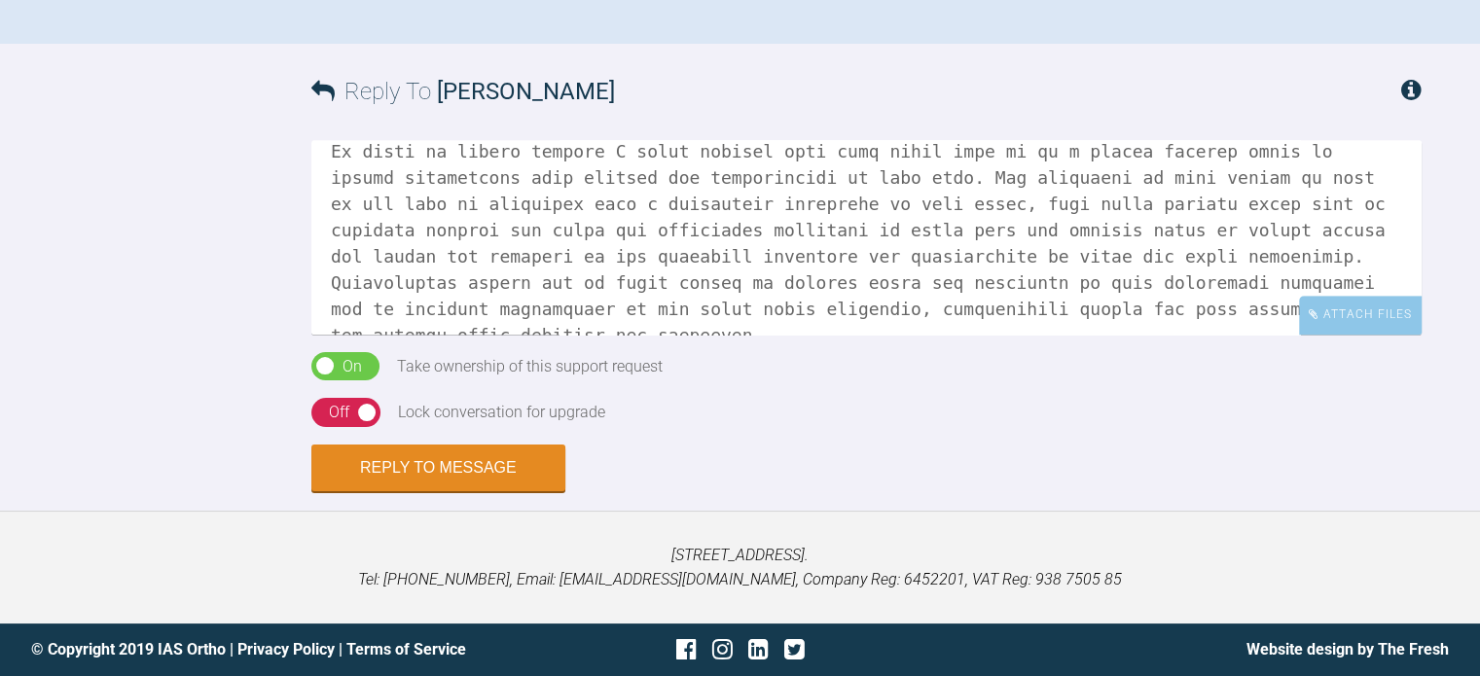
click at [496, 335] on textarea at bounding box center [866, 237] width 1110 height 195
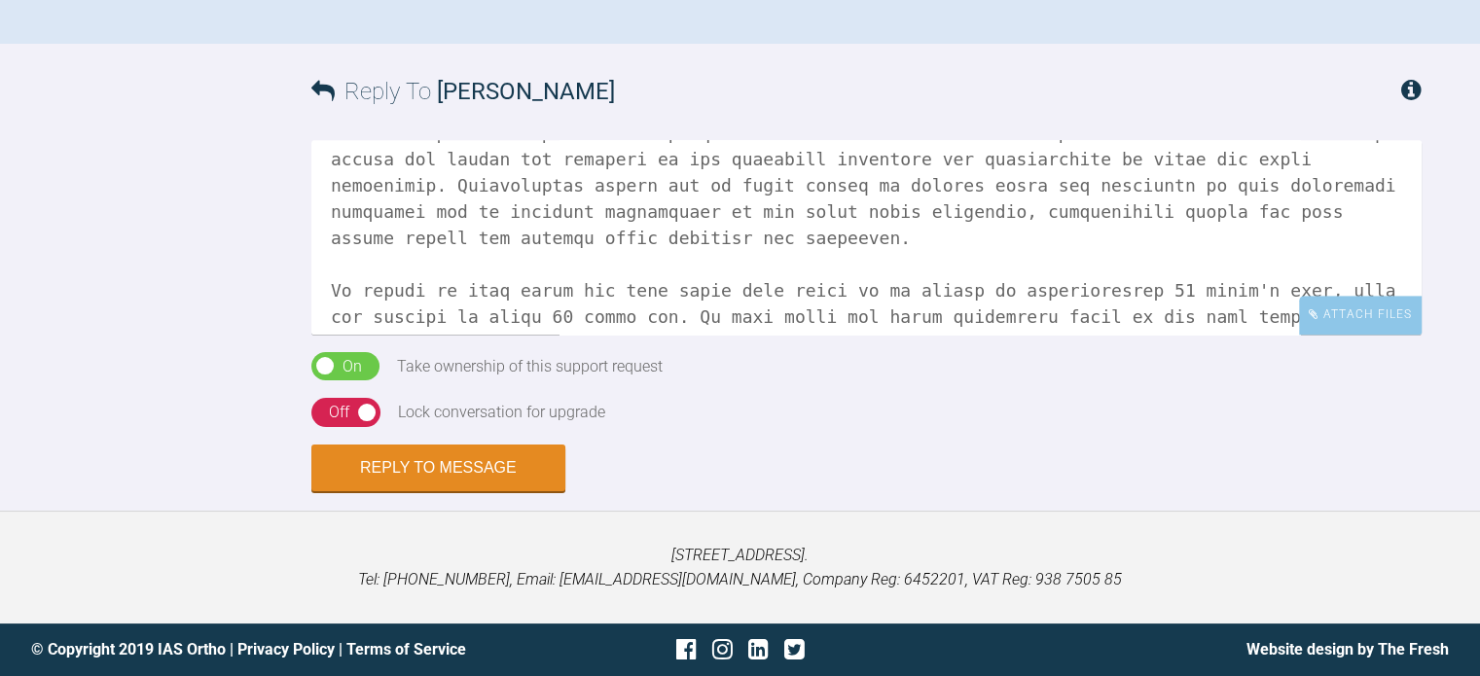
scroll to position [584, 0]
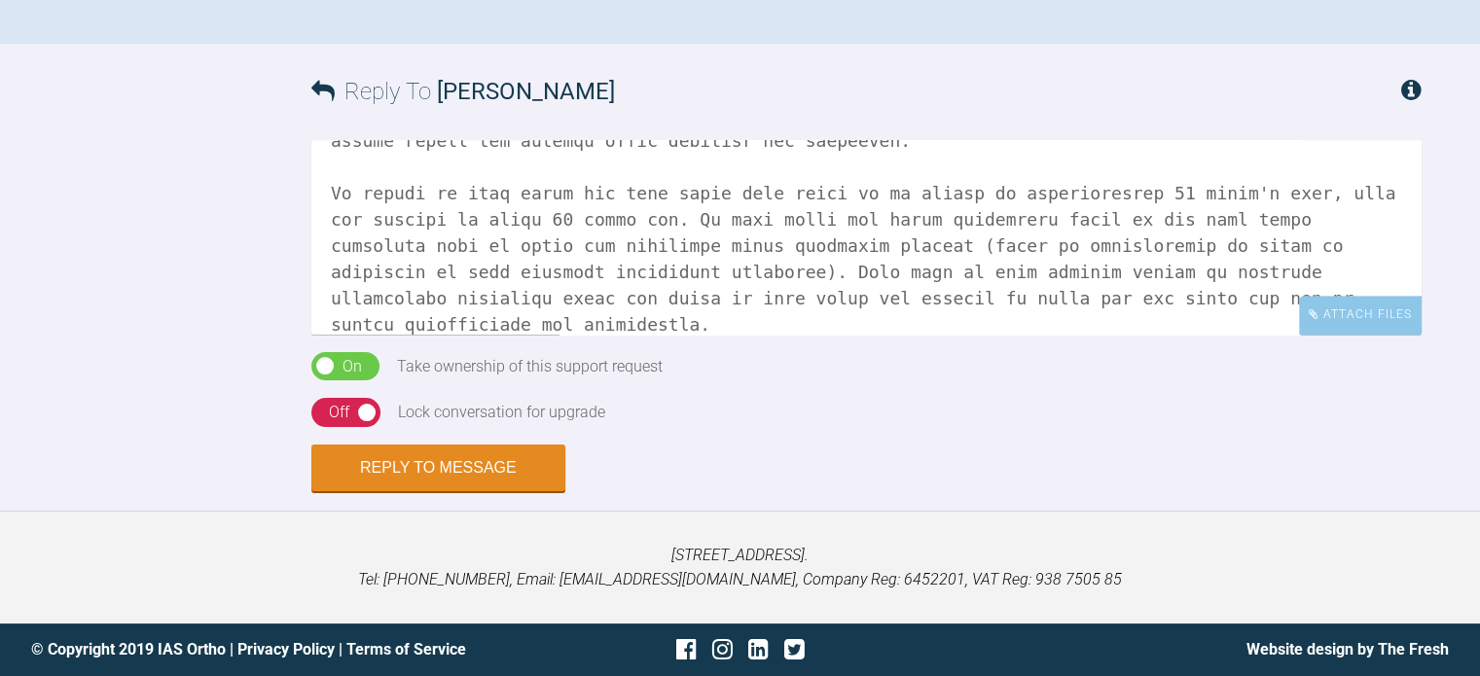
click at [1300, 335] on textarea at bounding box center [866, 237] width 1110 height 195
click at [768, 335] on textarea at bounding box center [866, 237] width 1110 height 195
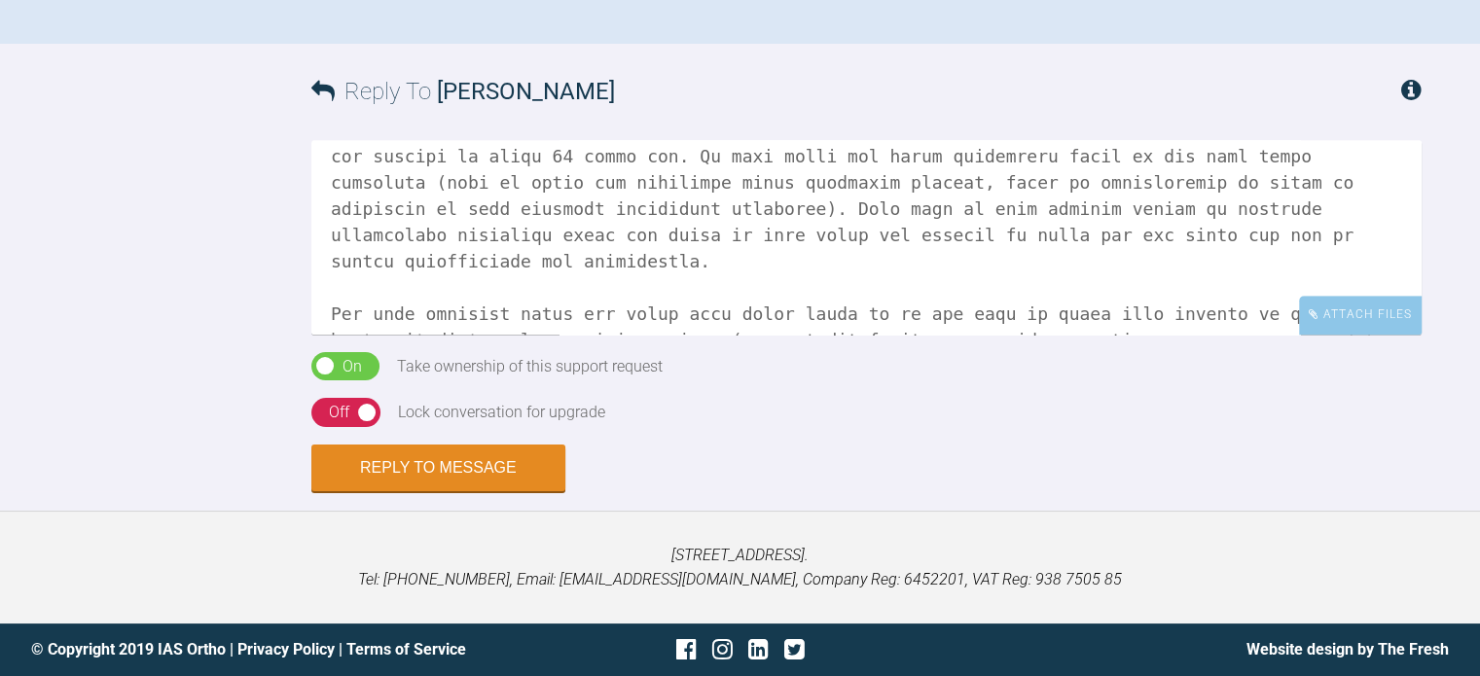
scroll to position [681, 0]
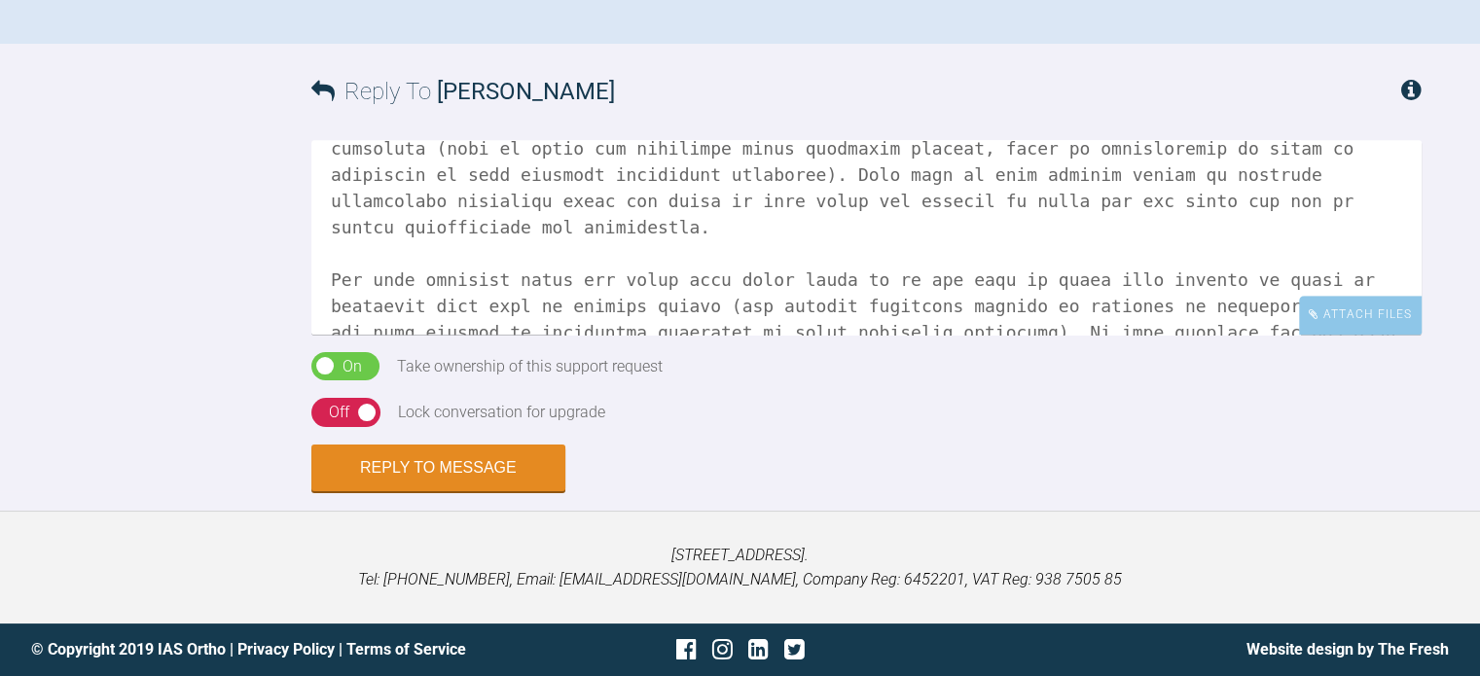
click at [545, 335] on textarea at bounding box center [866, 237] width 1110 height 195
click at [583, 335] on textarea at bounding box center [866, 237] width 1110 height 195
click at [628, 335] on textarea at bounding box center [866, 237] width 1110 height 195
click at [862, 335] on textarea at bounding box center [866, 237] width 1110 height 195
click at [992, 335] on textarea at bounding box center [866, 237] width 1110 height 195
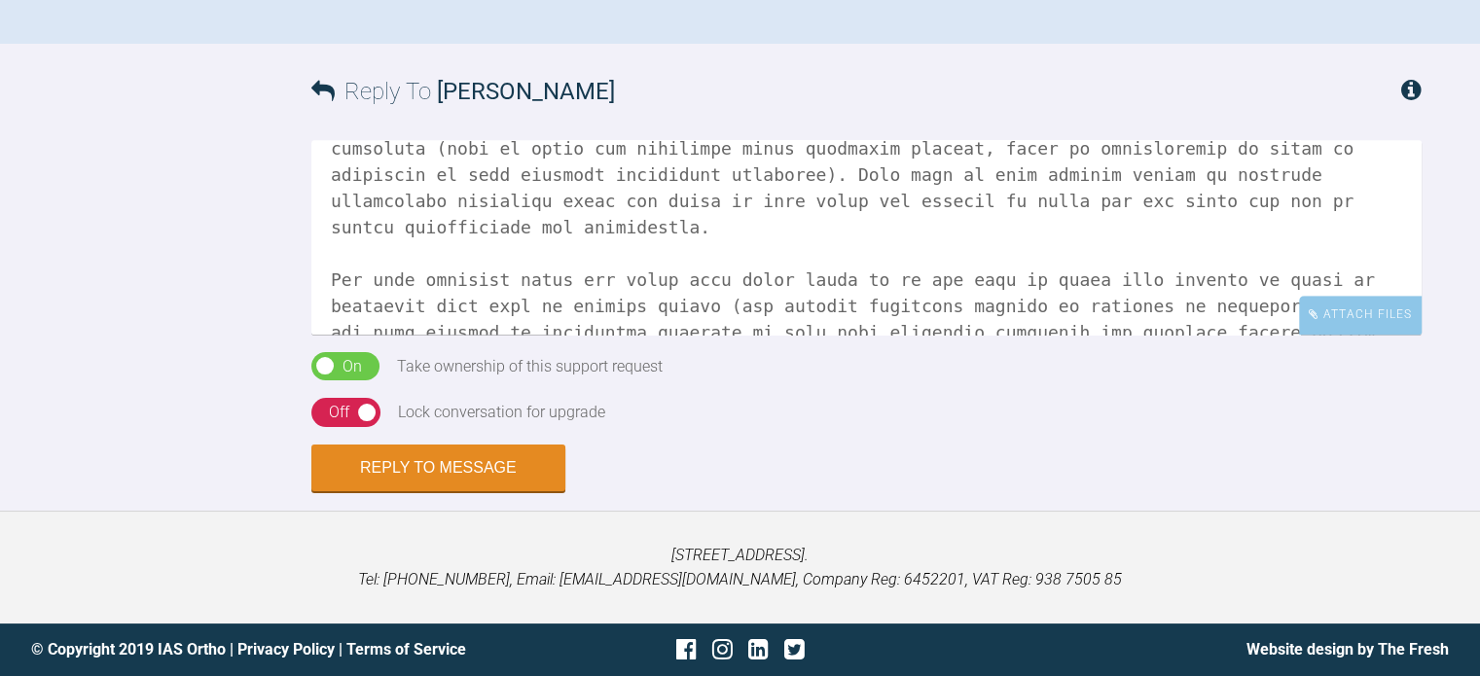
scroll to position [778, 0]
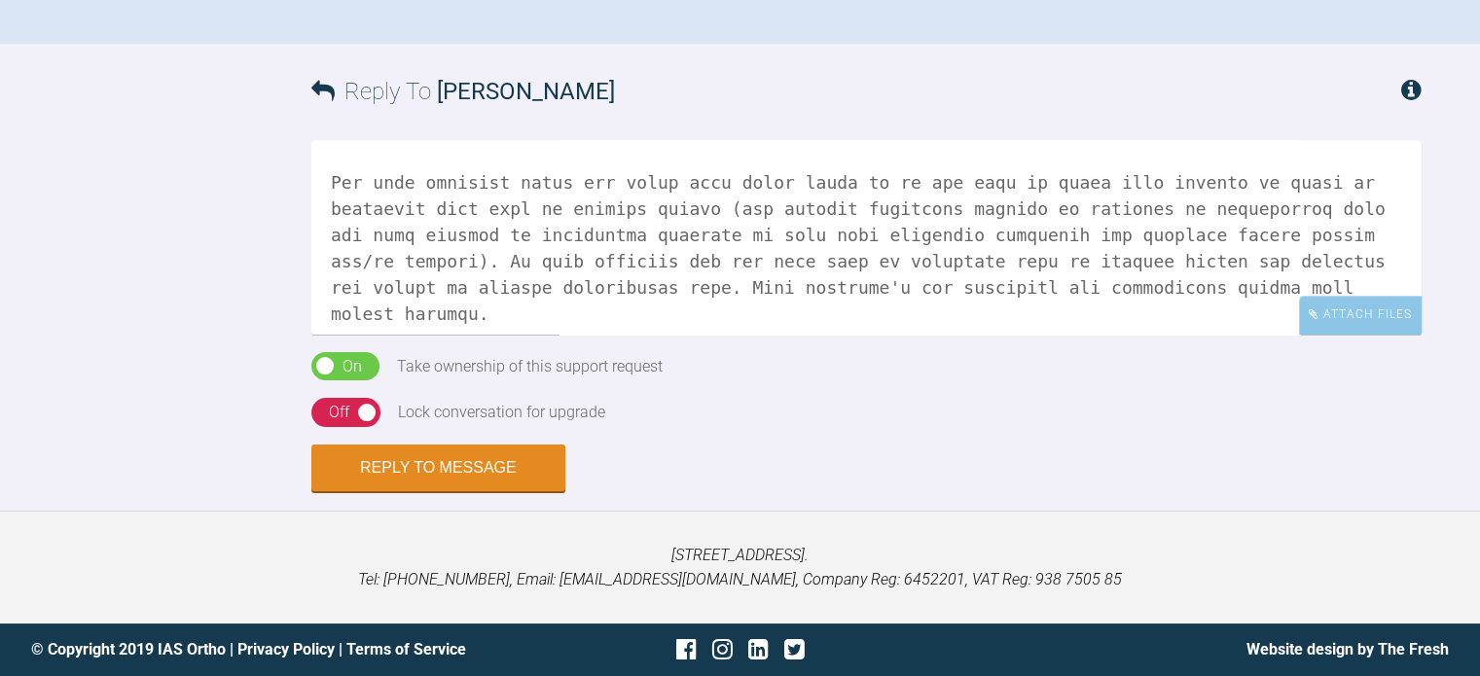
click at [373, 335] on textarea at bounding box center [866, 237] width 1110 height 195
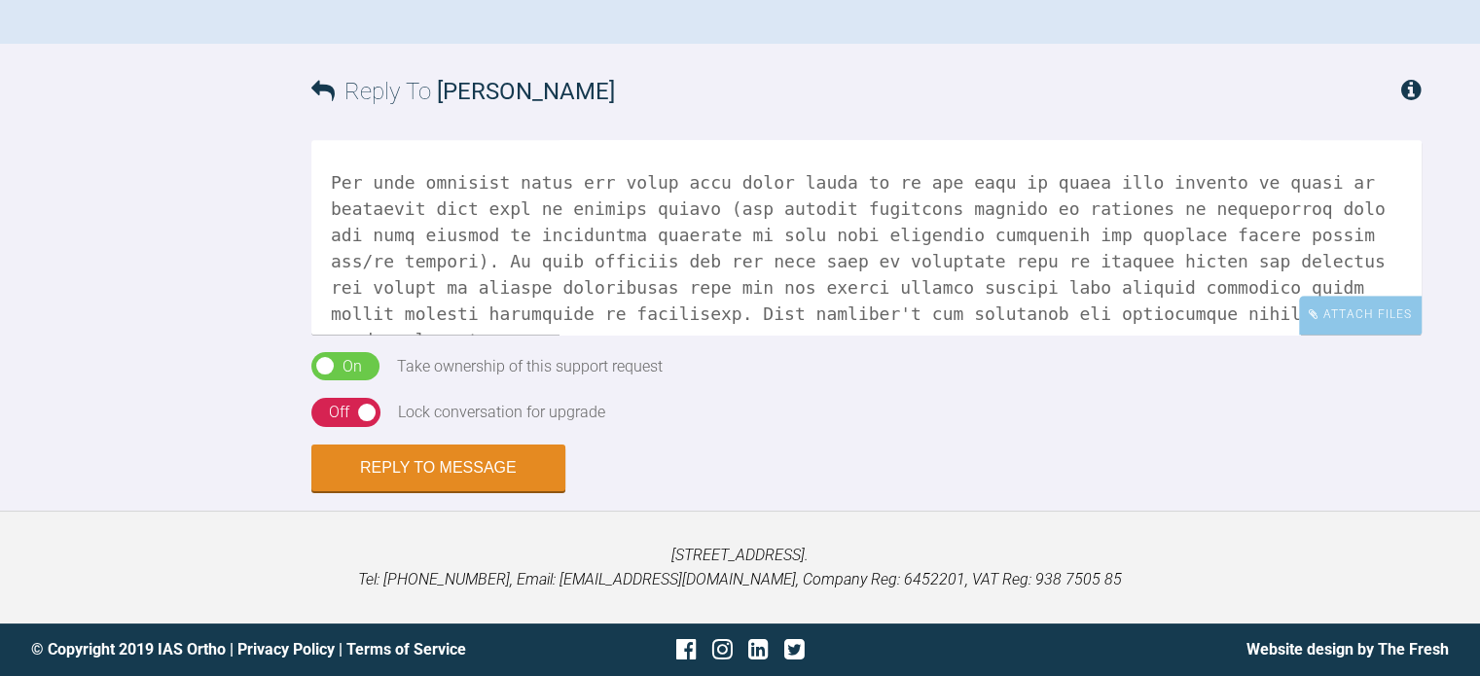
click at [1237, 335] on textarea at bounding box center [866, 237] width 1110 height 195
click at [602, 335] on textarea at bounding box center [866, 237] width 1110 height 195
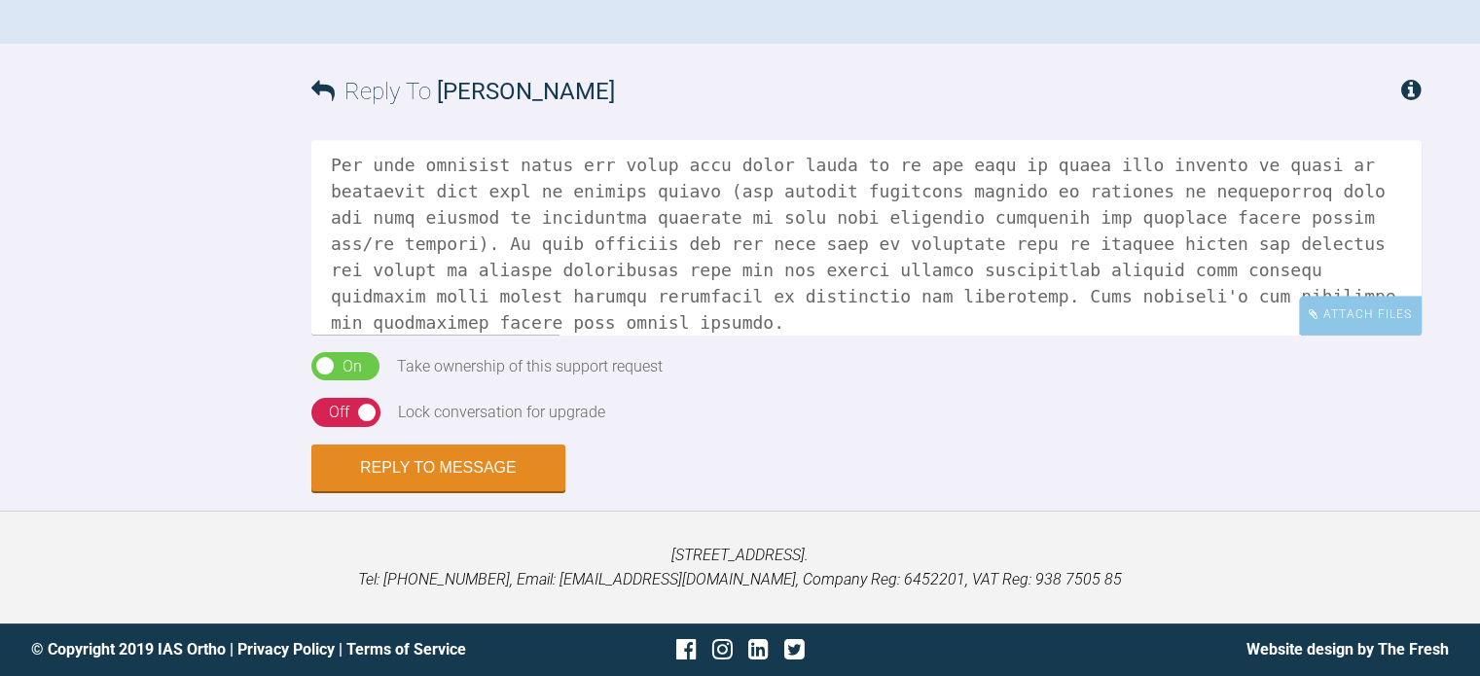
scroll to position [764, 0]
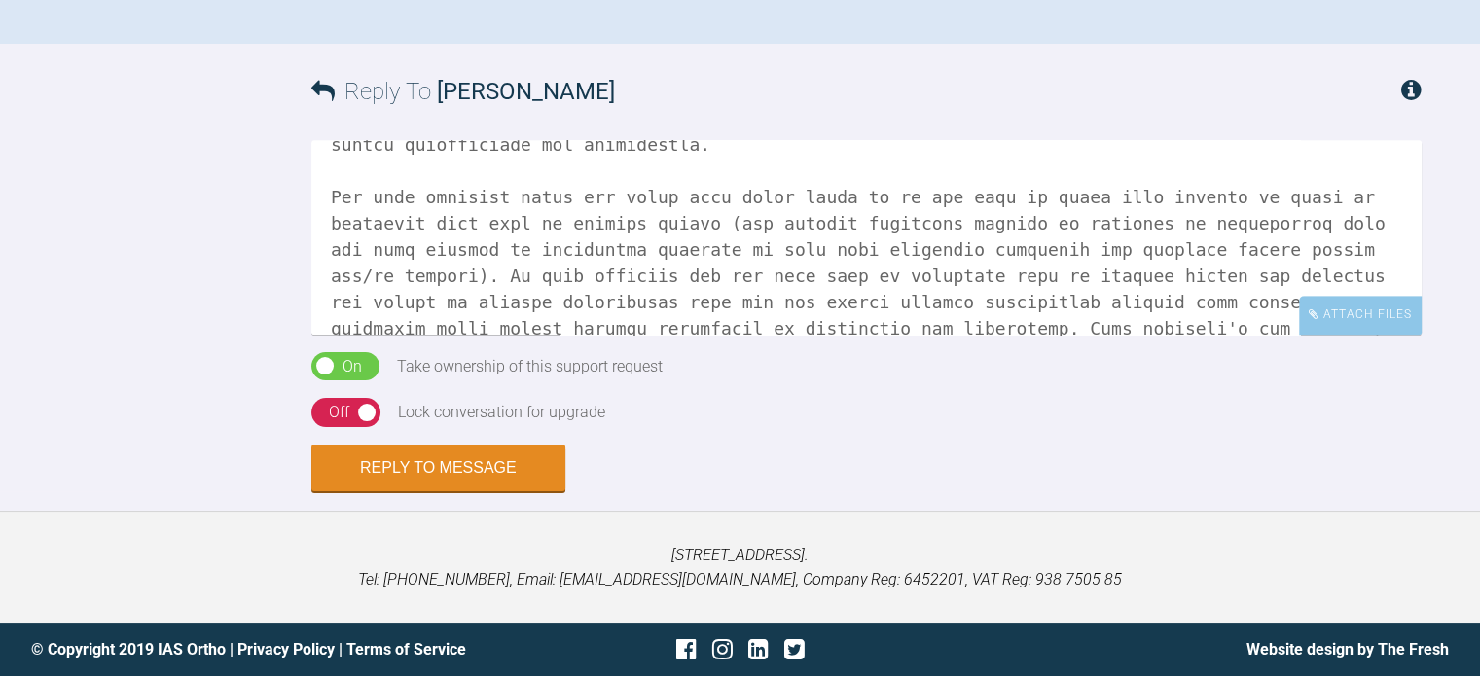
click at [379, 335] on textarea at bounding box center [866, 237] width 1110 height 195
click at [569, 335] on textarea at bounding box center [866, 237] width 1110 height 195
drag, startPoint x: 1023, startPoint y: 534, endPoint x: 1101, endPoint y: 538, distance: 77.9
click at [1024, 335] on textarea at bounding box center [866, 237] width 1110 height 195
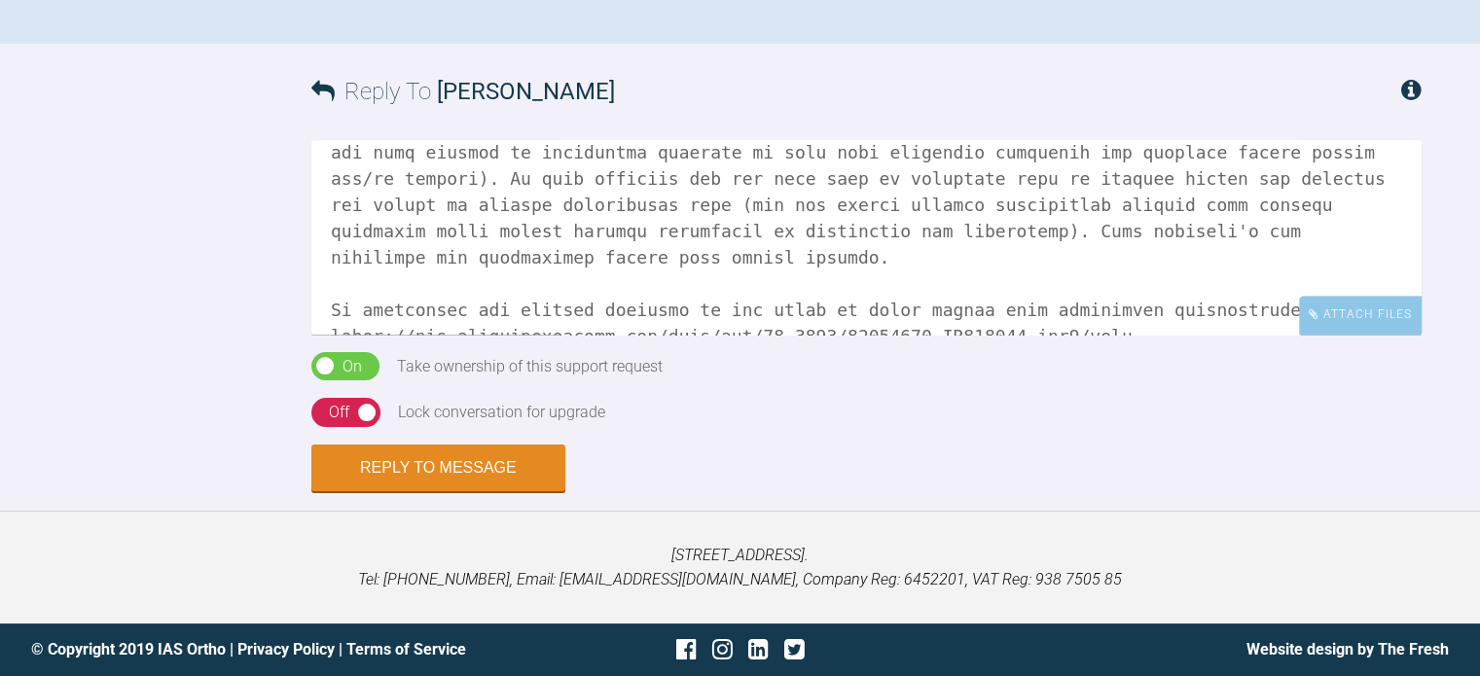
click at [899, 335] on textarea at bounding box center [866, 237] width 1110 height 195
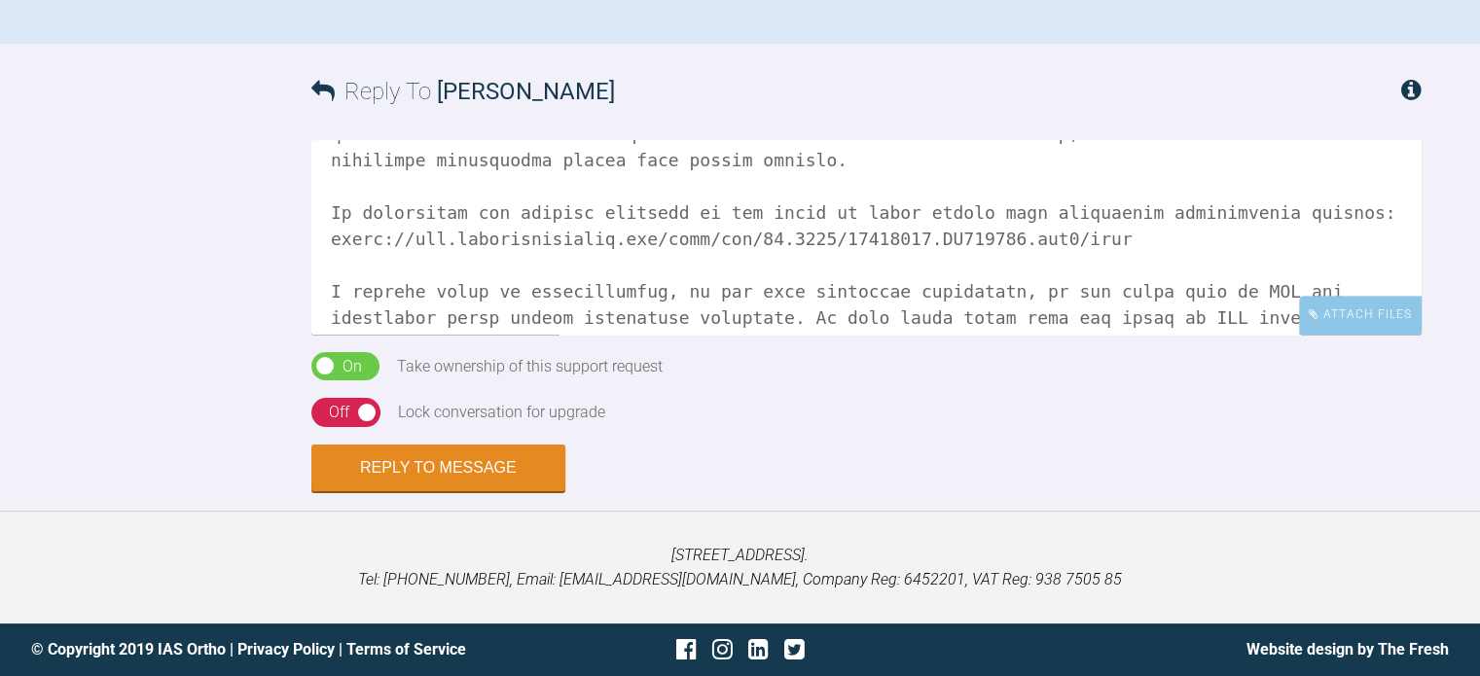
scroll to position [1055, 0]
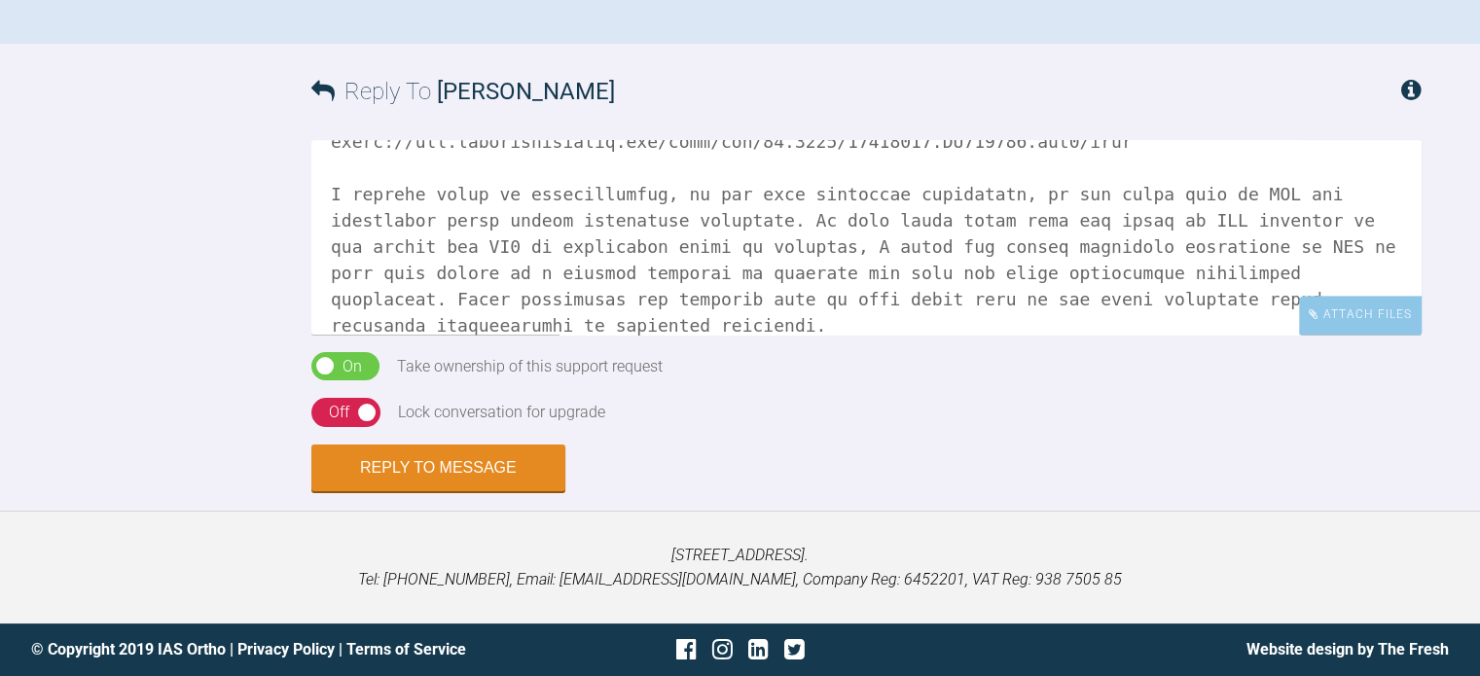
drag, startPoint x: 1287, startPoint y: 454, endPoint x: 1302, endPoint y: 452, distance: 14.7
click at [1288, 335] on textarea at bounding box center [866, 237] width 1110 height 195
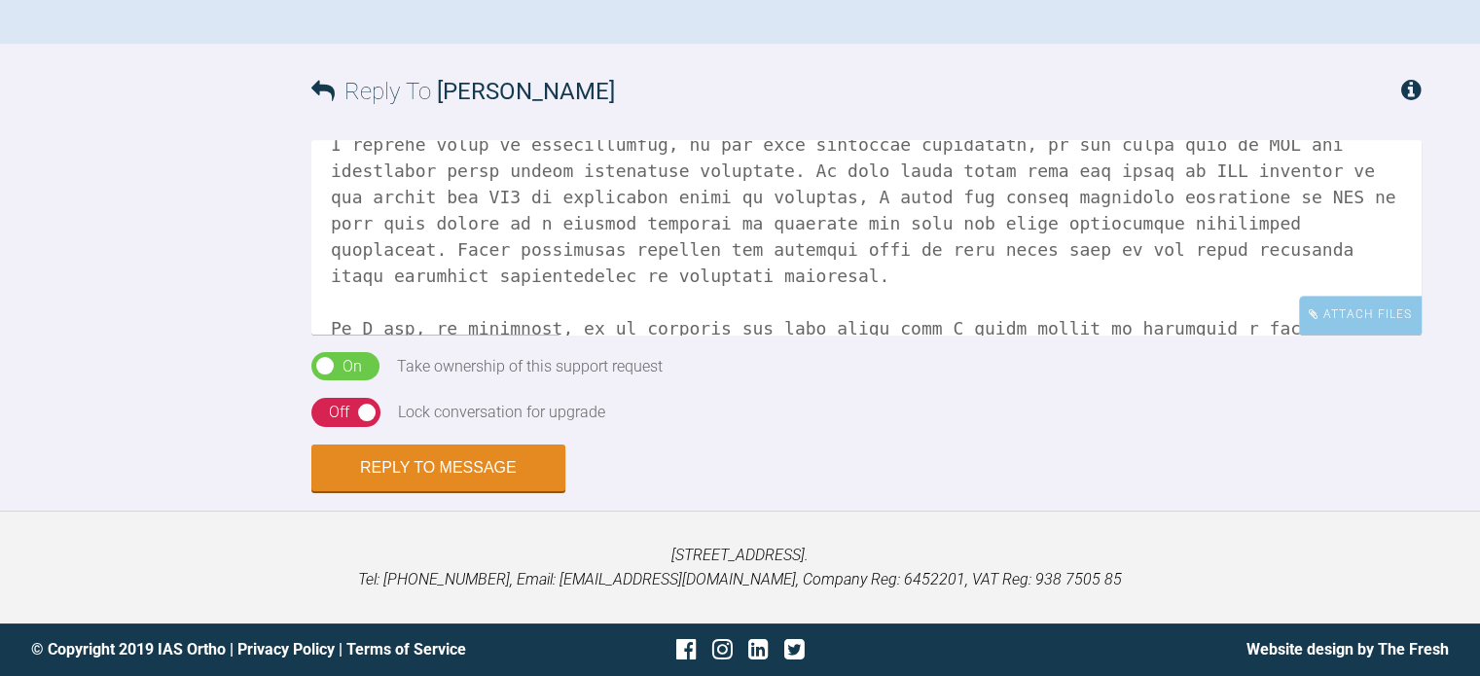
click at [1346, 335] on textarea at bounding box center [866, 237] width 1110 height 195
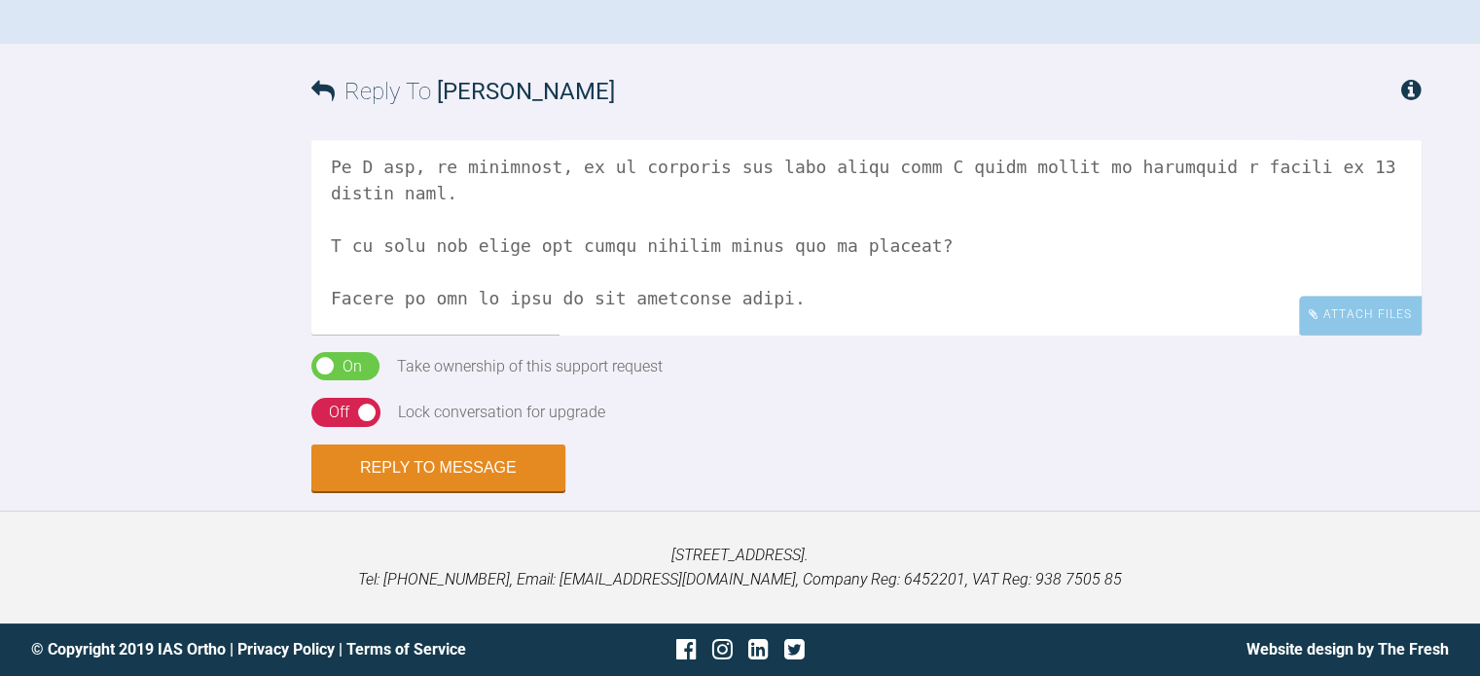
scroll to position [1315, 0]
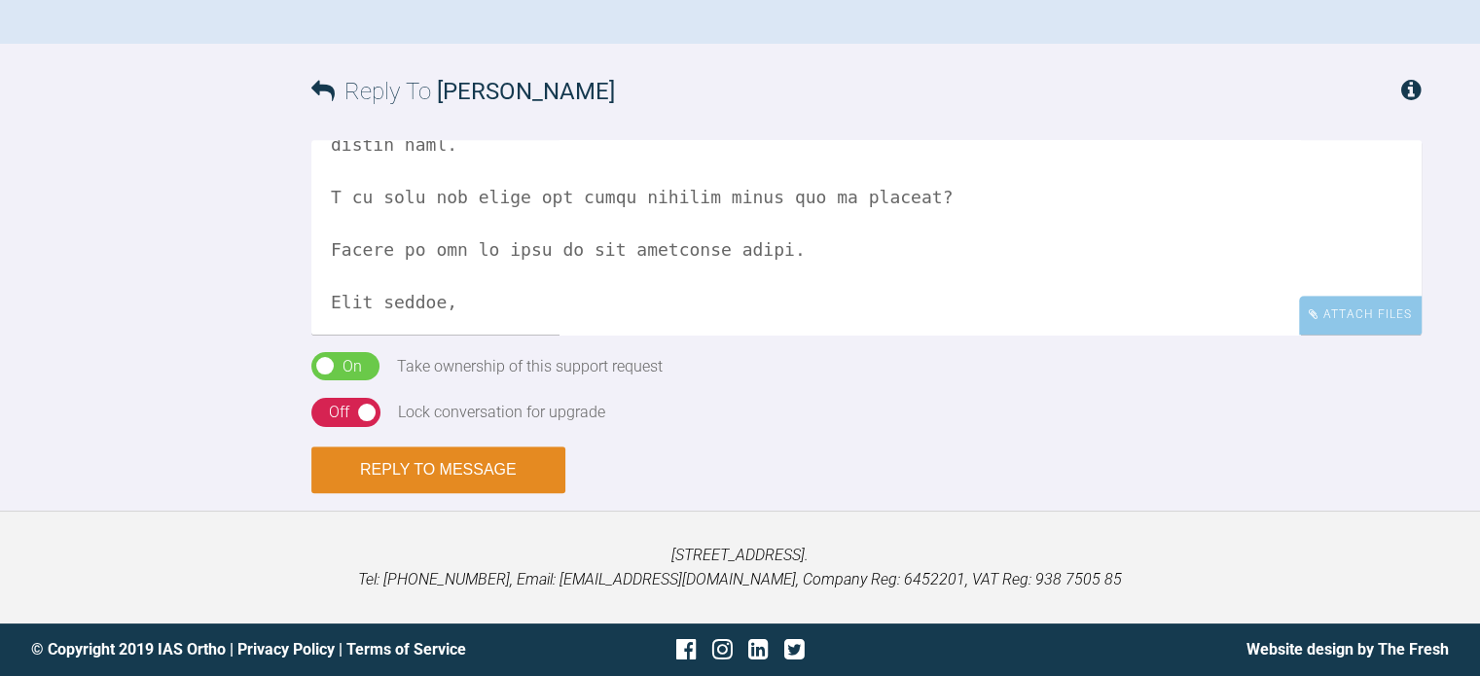
type textarea "Hi [PERSON_NAME], Thank you for this case and these records which again are wil…"
click at [448, 493] on button "Reply to Message" at bounding box center [438, 469] width 254 height 47
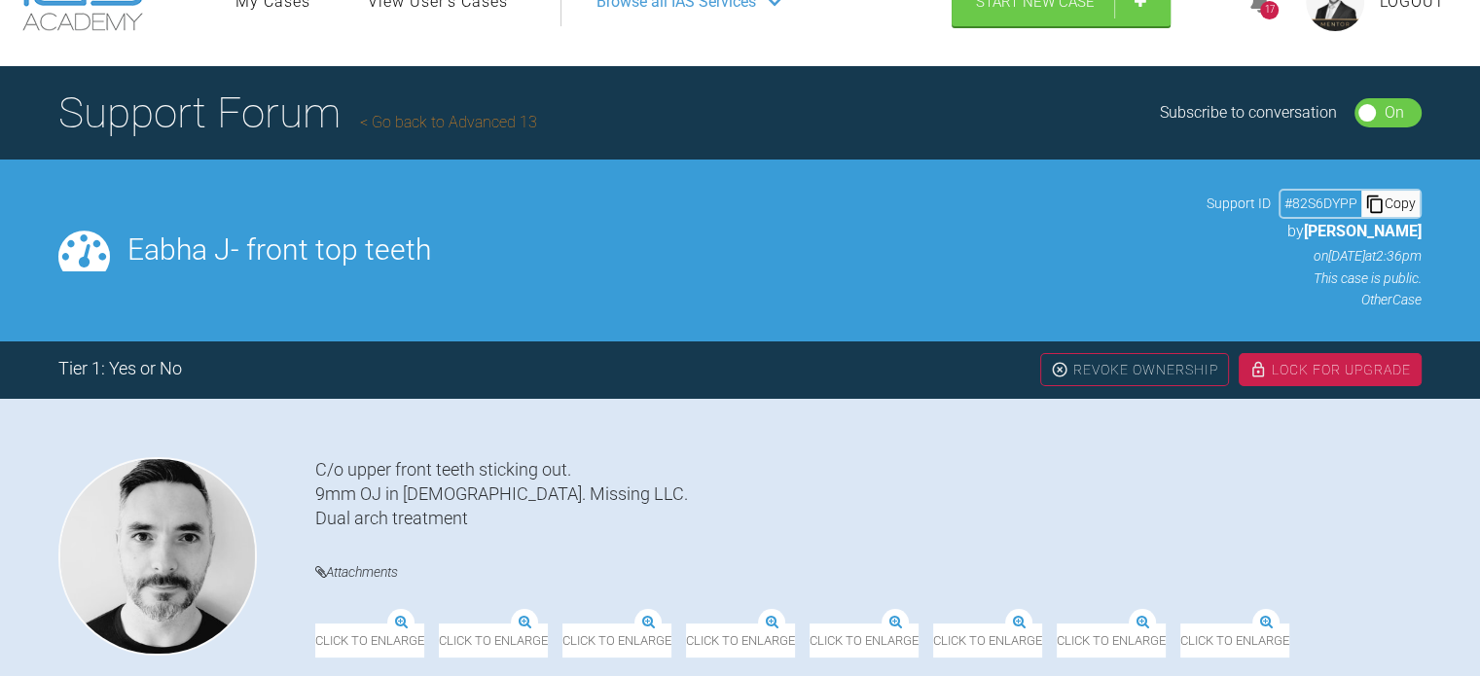
scroll to position [0, 0]
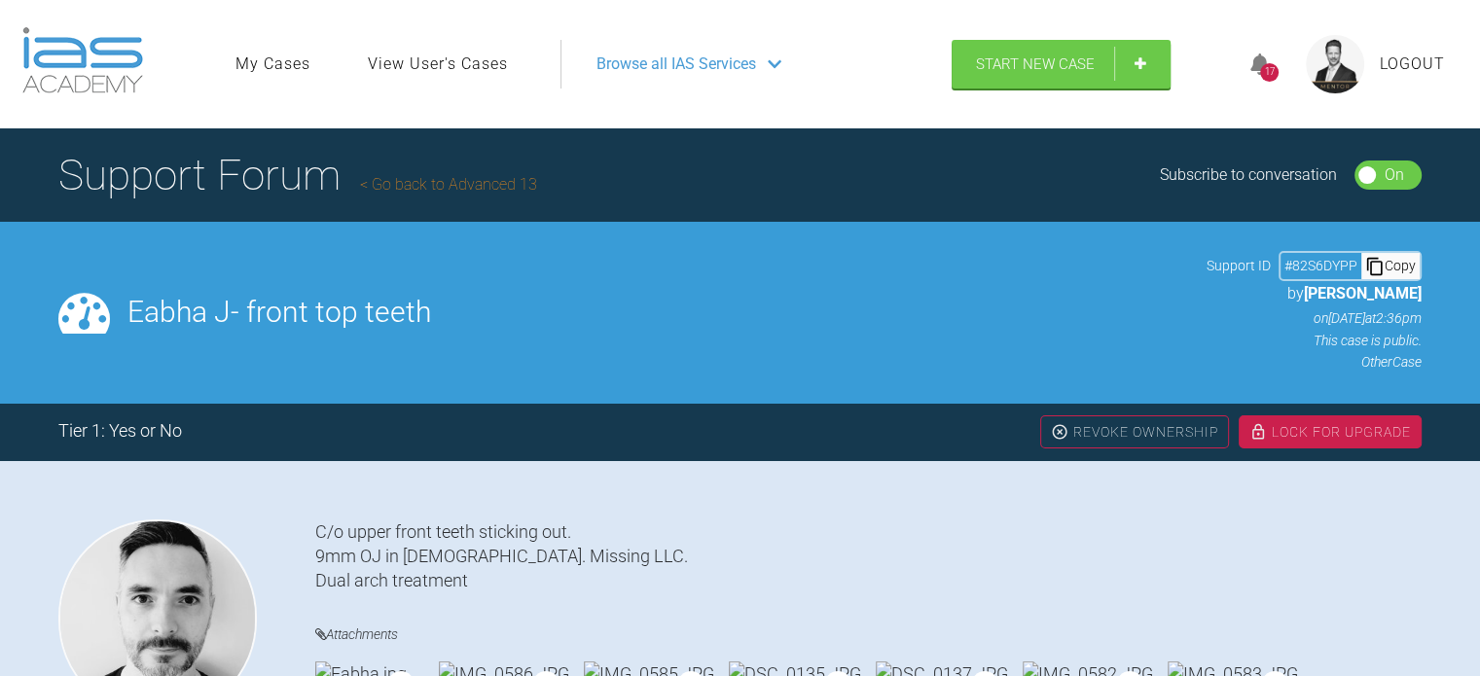
click at [496, 190] on link "Go back to Advanced 13" at bounding box center [448, 184] width 177 height 18
